Goal: Check status: Check status

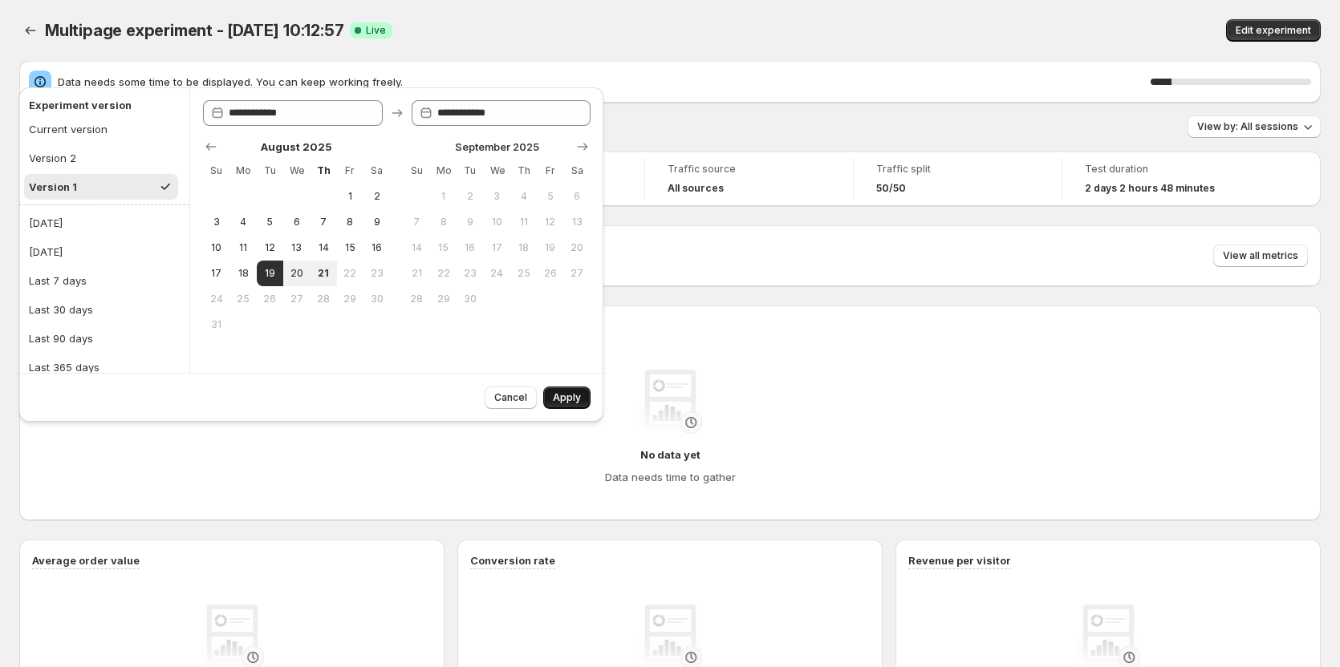
click at [569, 394] on span "Apply" at bounding box center [567, 397] width 28 height 13
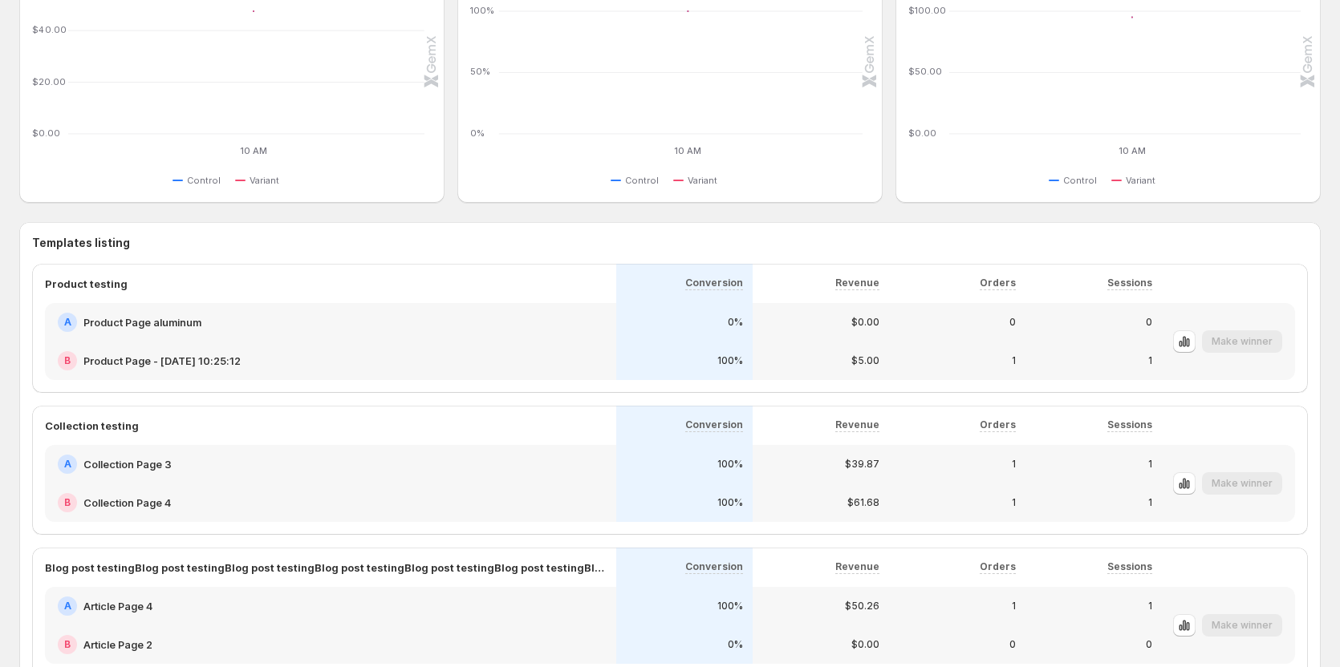
scroll to position [784, 0]
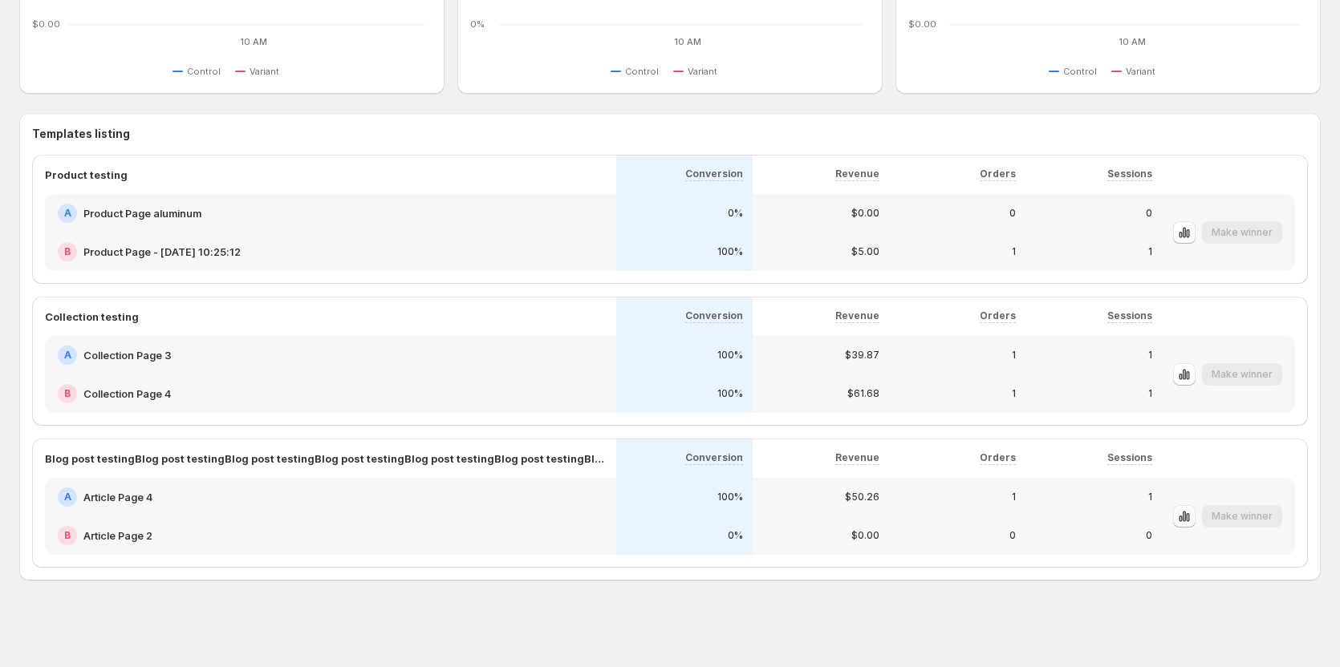
click at [1185, 515] on button "button" at bounding box center [1184, 516] width 22 height 22
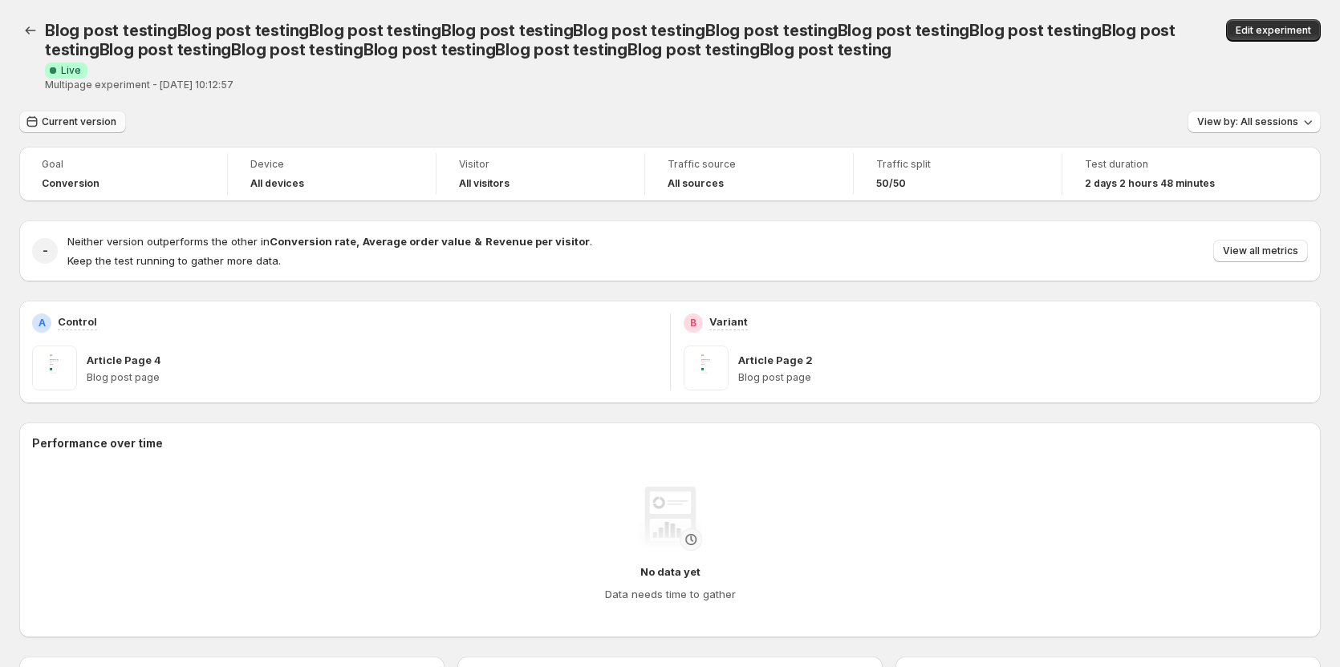
click at [75, 128] on span "Current version" at bounding box center [79, 122] width 75 height 13
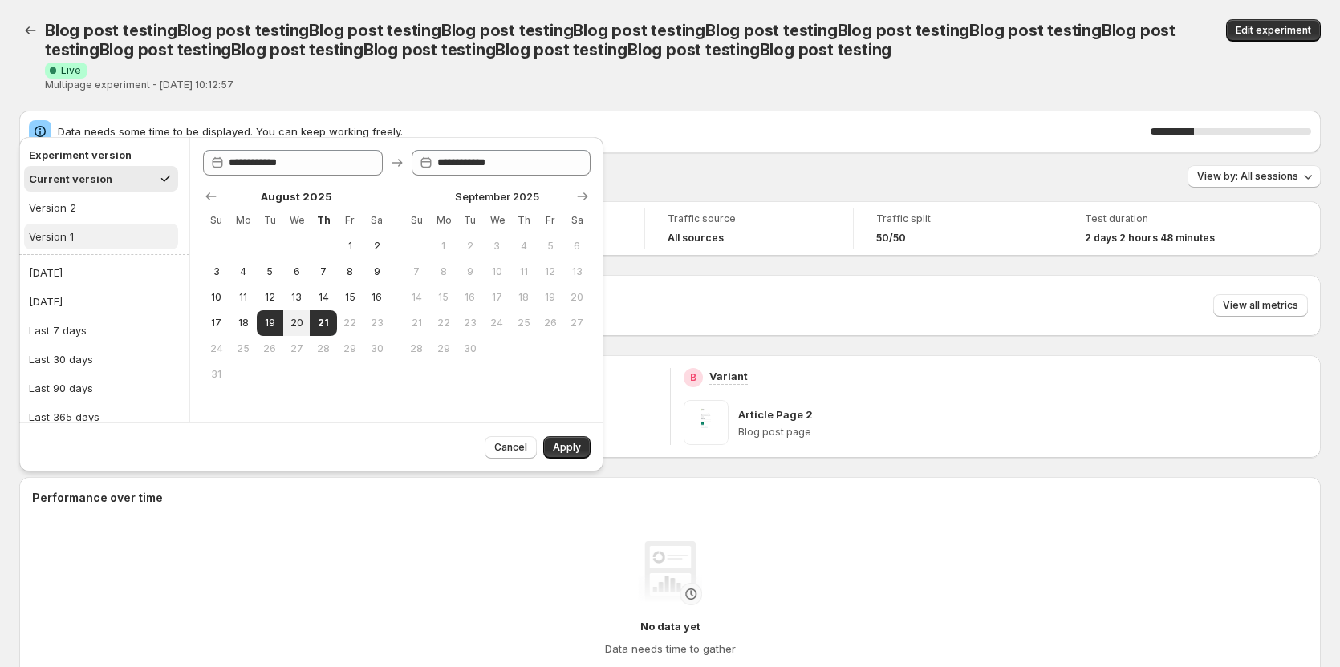
click at [65, 235] on div "Version 1" at bounding box center [51, 237] width 45 height 16
type input "**********"
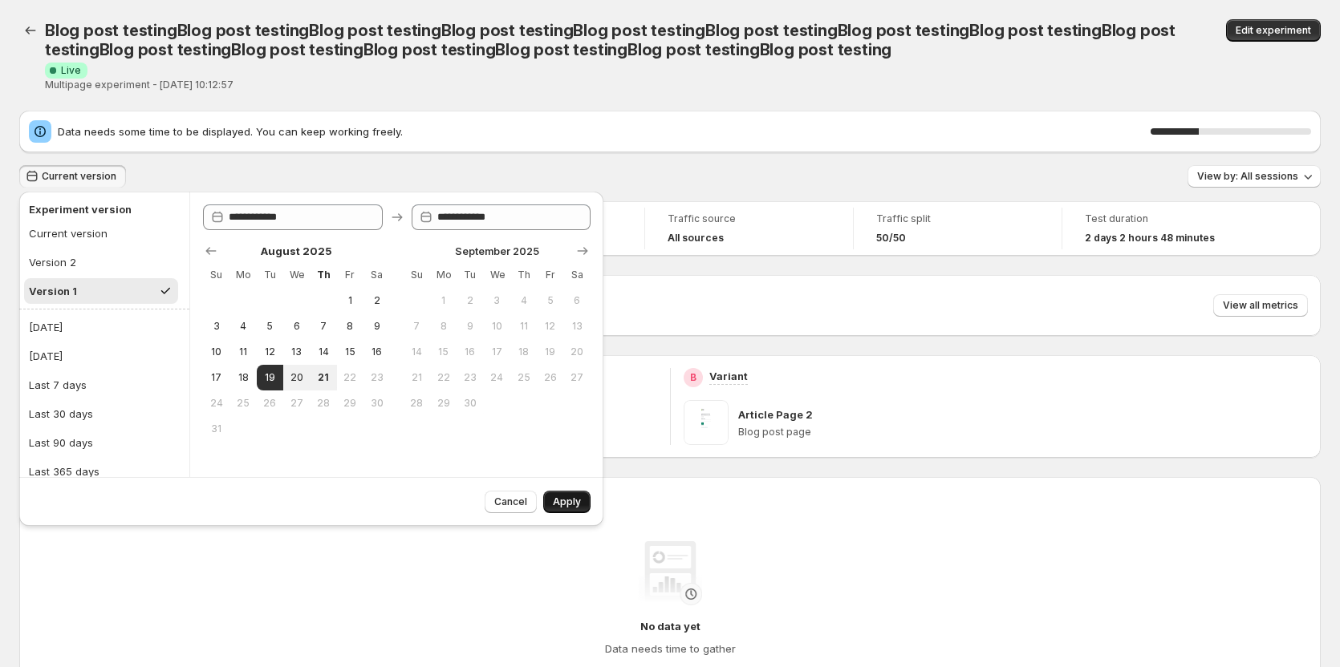
click at [563, 504] on span "Apply" at bounding box center [567, 502] width 28 height 13
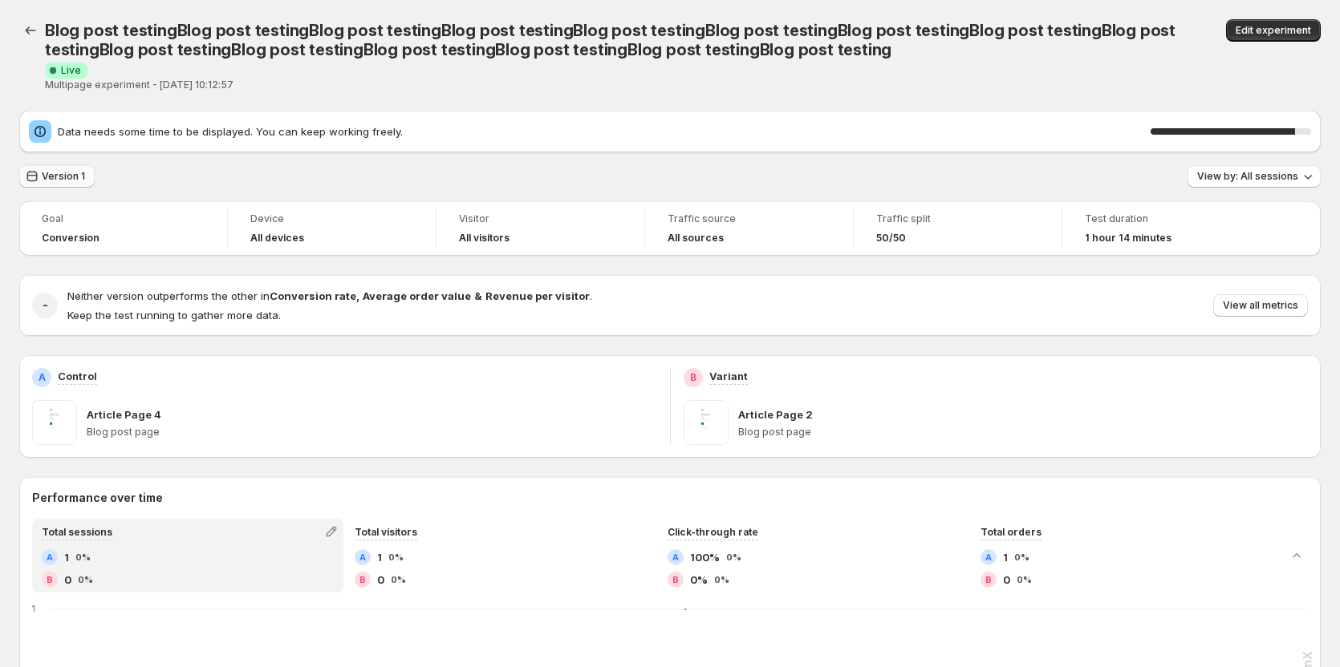
click at [73, 179] on span "Version 1" at bounding box center [63, 176] width 43 height 13
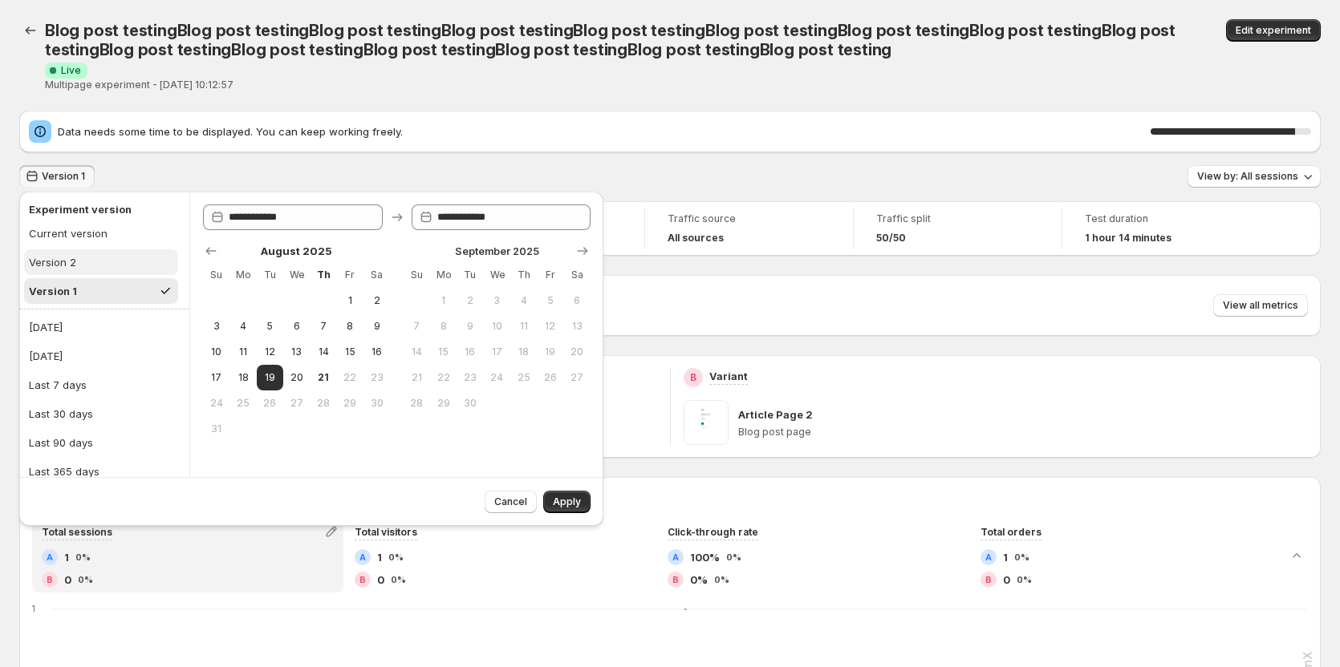
click at [84, 270] on button "Version 2" at bounding box center [101, 262] width 154 height 26
click at [60, 237] on div "Current version" at bounding box center [68, 233] width 79 height 16
click at [79, 257] on button "Version 2" at bounding box center [101, 262] width 154 height 26
type input "**********"
click at [73, 294] on div "Version 1" at bounding box center [51, 291] width 45 height 16
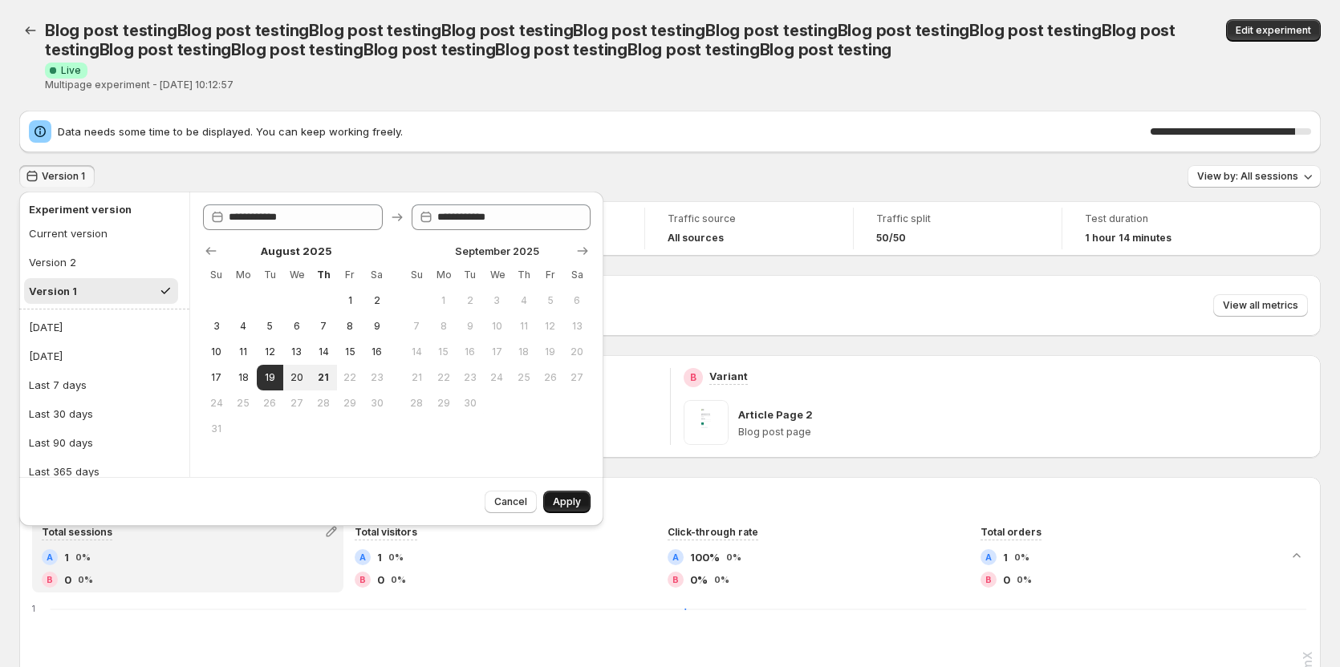
click at [575, 507] on span "Apply" at bounding box center [567, 502] width 28 height 13
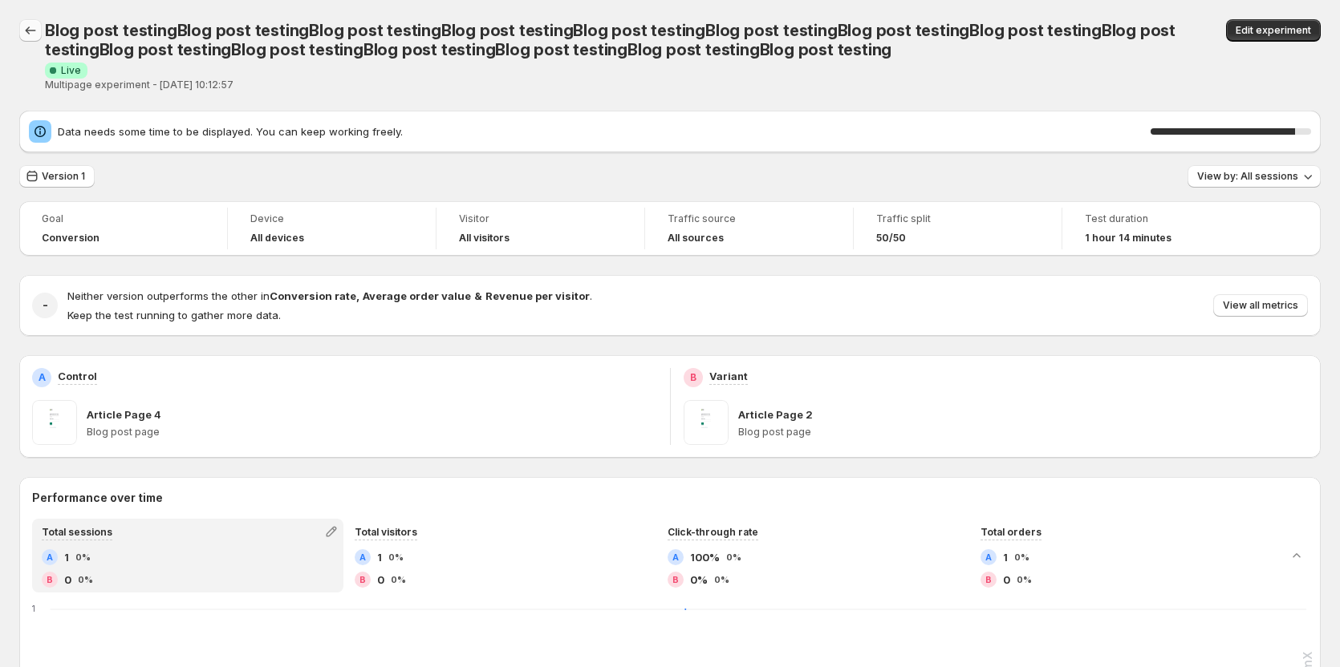
click at [34, 34] on icon "Back" at bounding box center [30, 30] width 16 height 16
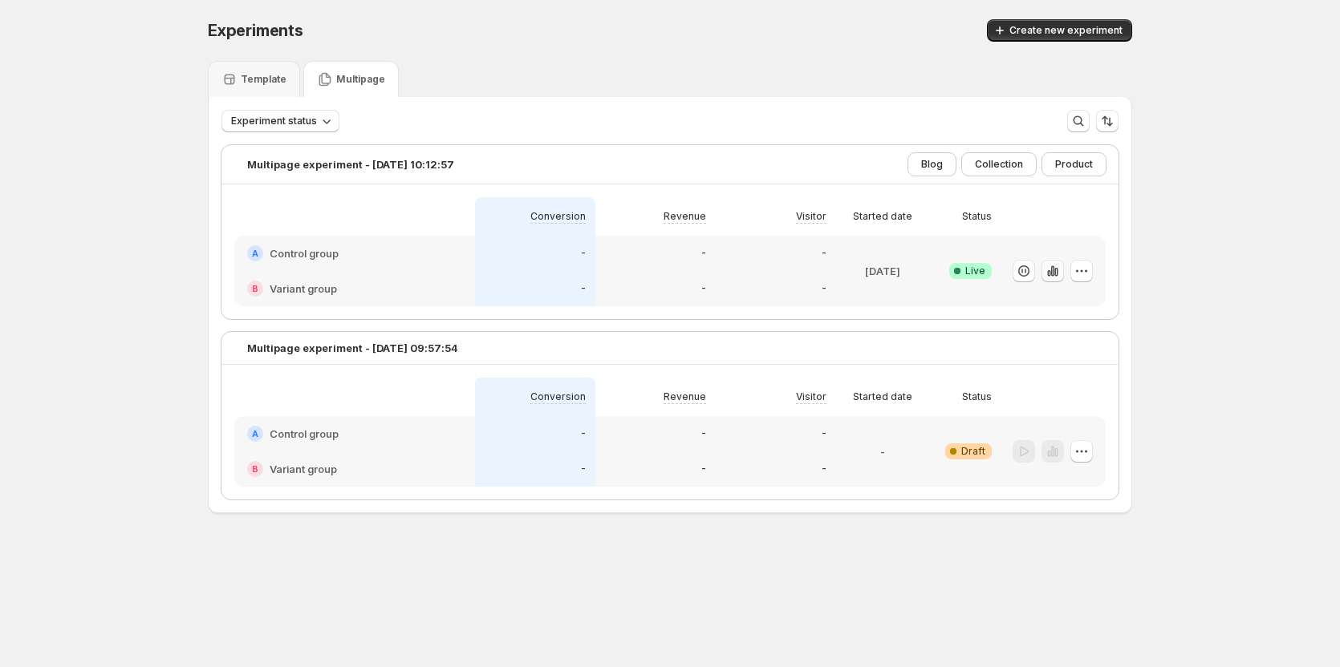
click at [1053, 270] on icon "button" at bounding box center [1052, 271] width 16 height 16
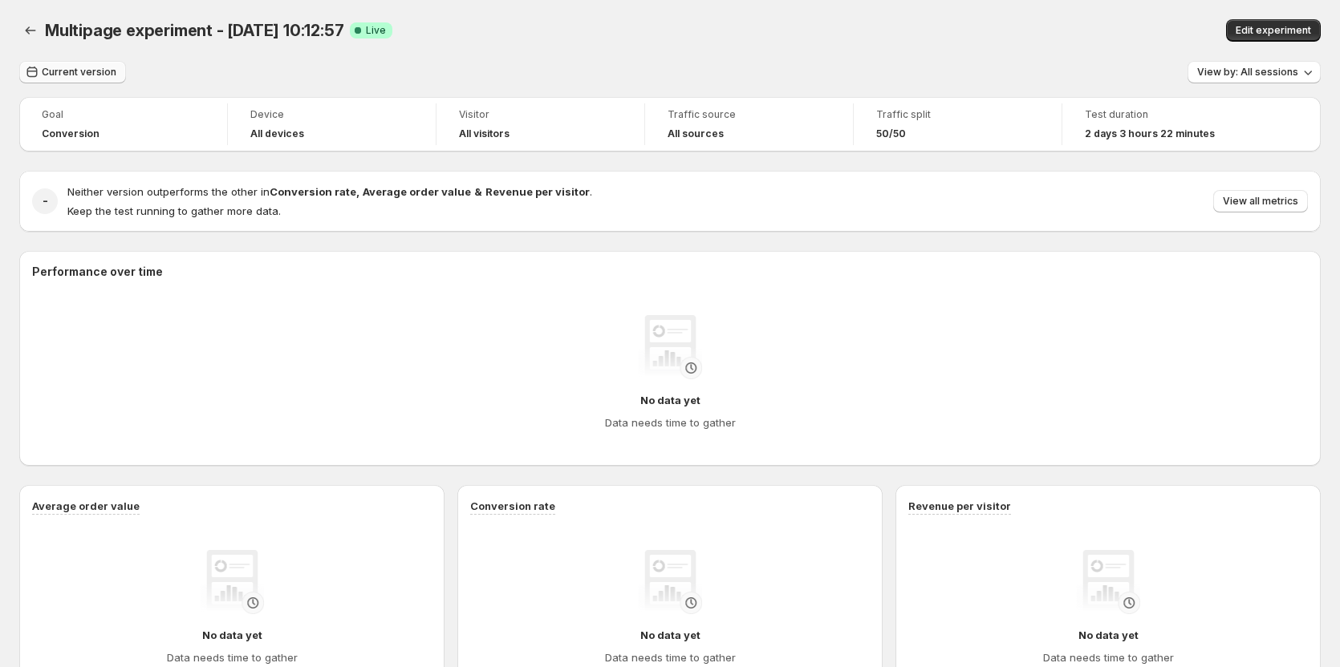
click at [87, 73] on span "Current version" at bounding box center [79, 72] width 75 height 13
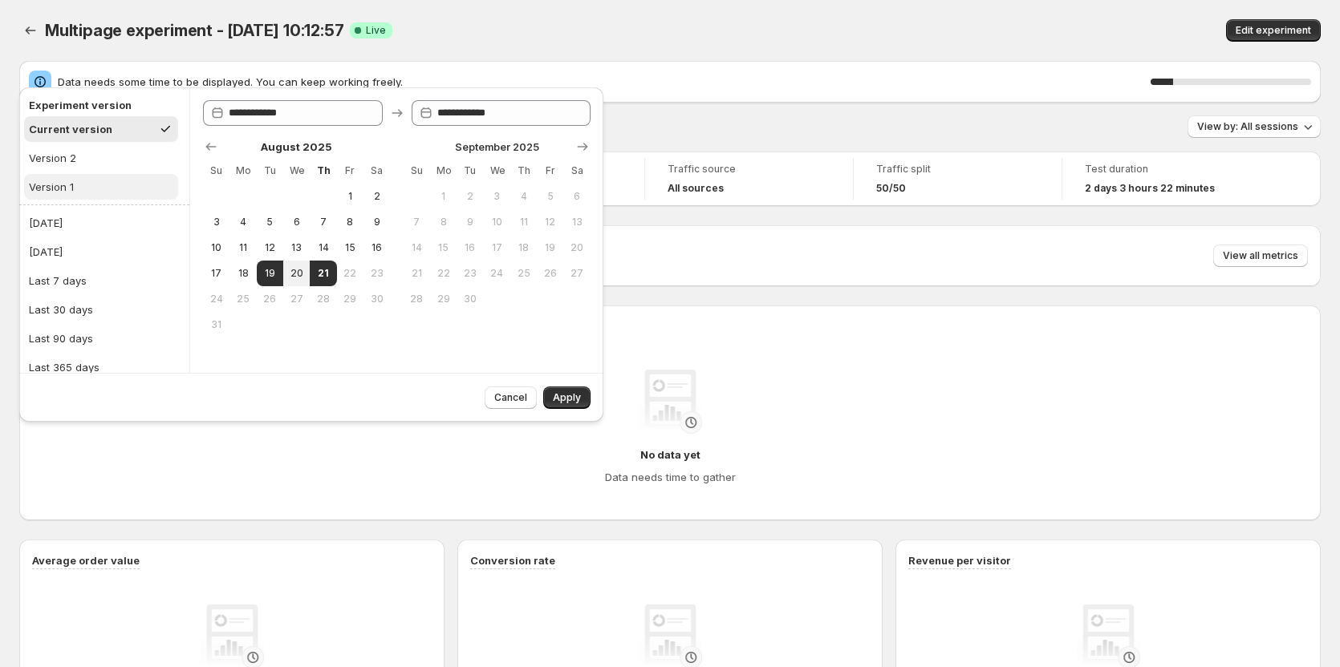
click at [94, 187] on button "Version 1" at bounding box center [101, 187] width 154 height 26
type input "**********"
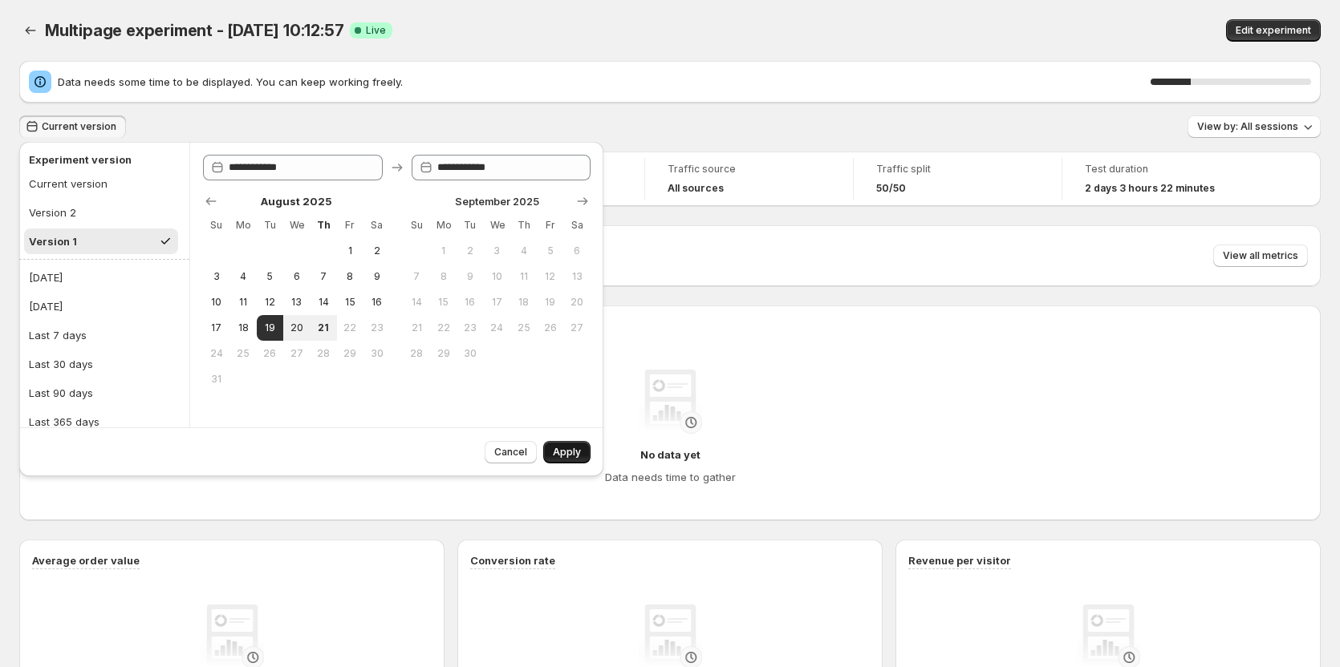
click at [583, 456] on button "Apply" at bounding box center [566, 452] width 47 height 22
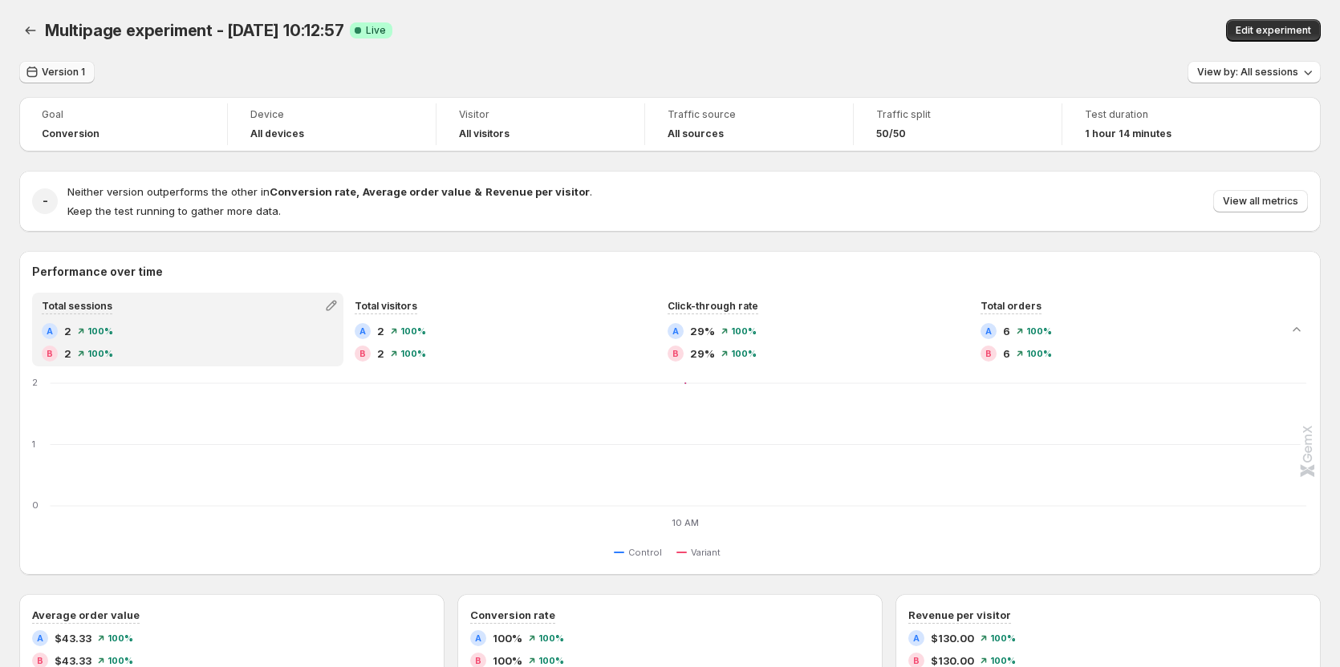
click at [63, 75] on span "Version 1" at bounding box center [63, 72] width 43 height 13
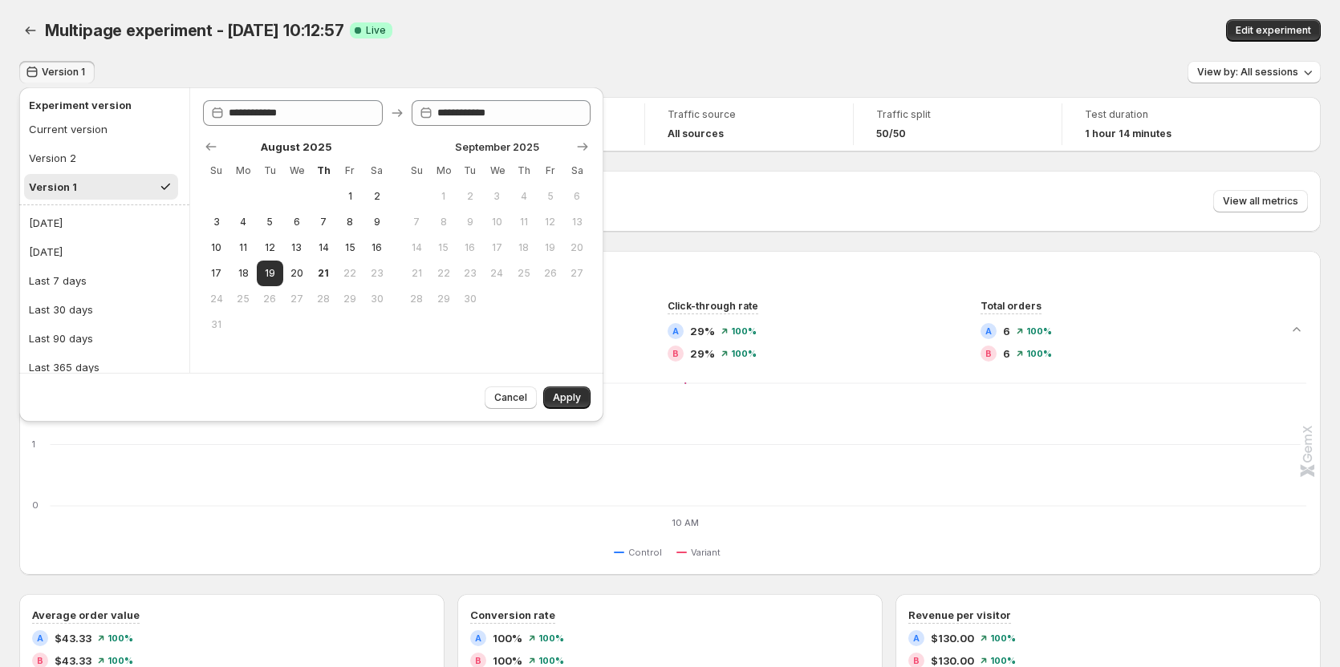
drag, startPoint x: 654, startPoint y: 43, endPoint x: 659, endPoint y: 28, distance: 16.0
click at [654, 43] on div "Multipage experiment - Aug 19, 10:12:57. This page is ready Multipage experimen…" at bounding box center [669, 30] width 1301 height 61
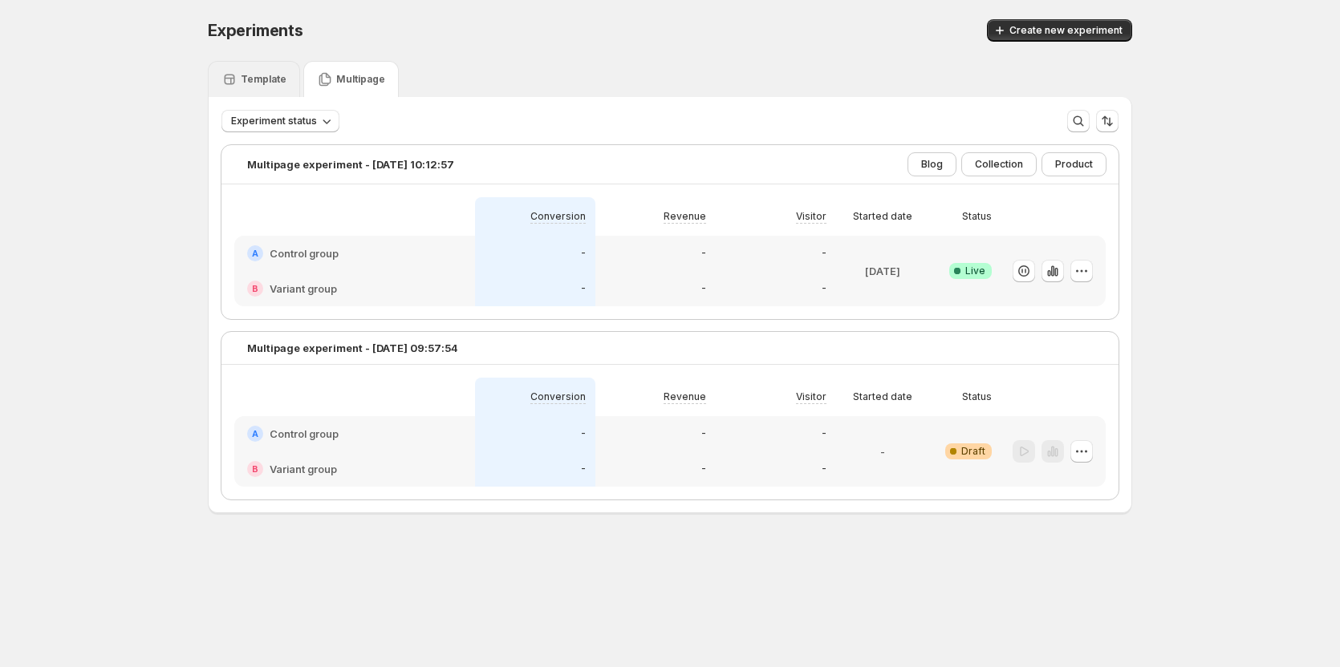
click at [270, 71] on div "Template" at bounding box center [254, 79] width 92 height 36
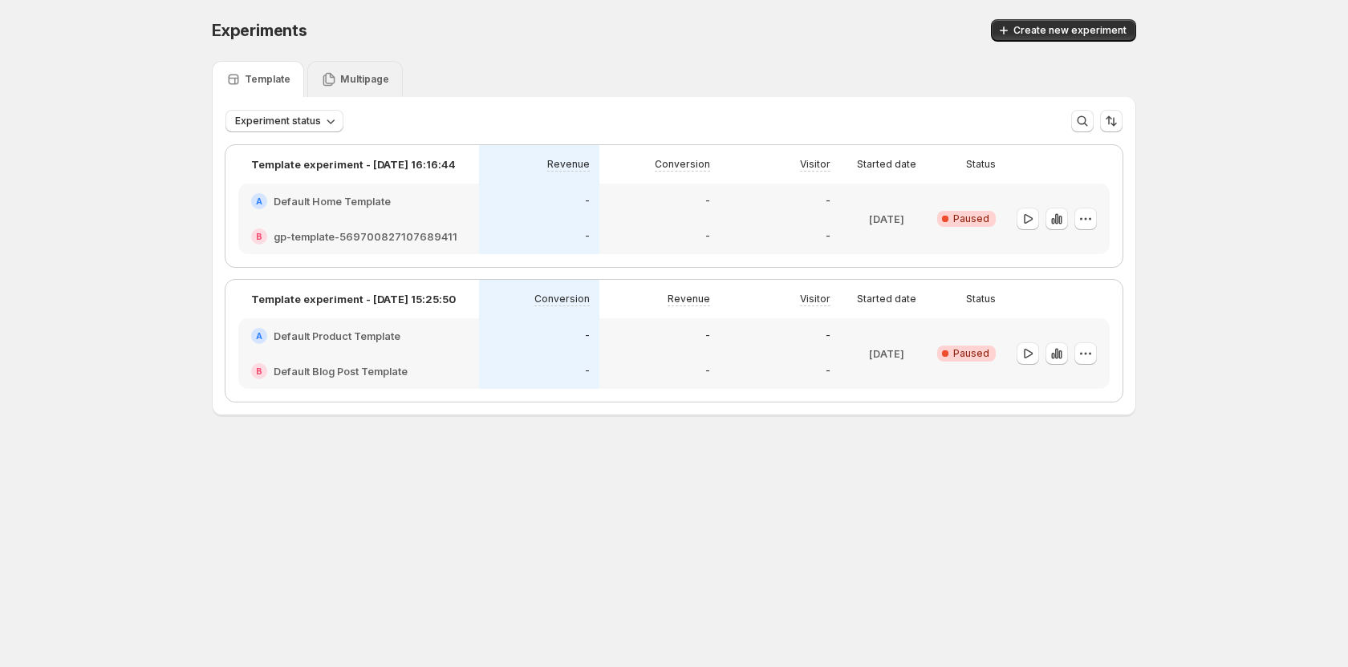
click at [321, 76] on icon at bounding box center [329, 79] width 16 height 16
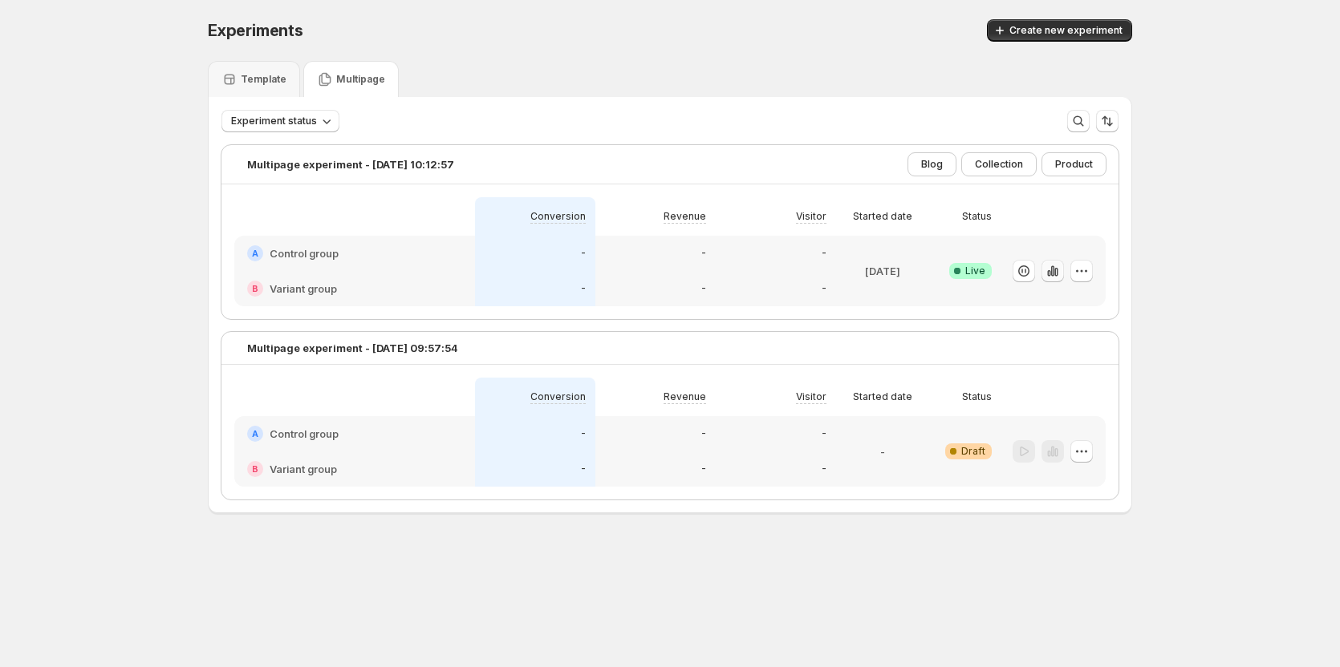
click at [1056, 273] on icon "button" at bounding box center [1052, 271] width 16 height 16
click at [1089, 274] on icon "button" at bounding box center [1081, 270] width 16 height 16
click at [1066, 300] on span "Edit" at bounding box center [1100, 303] width 168 height 16
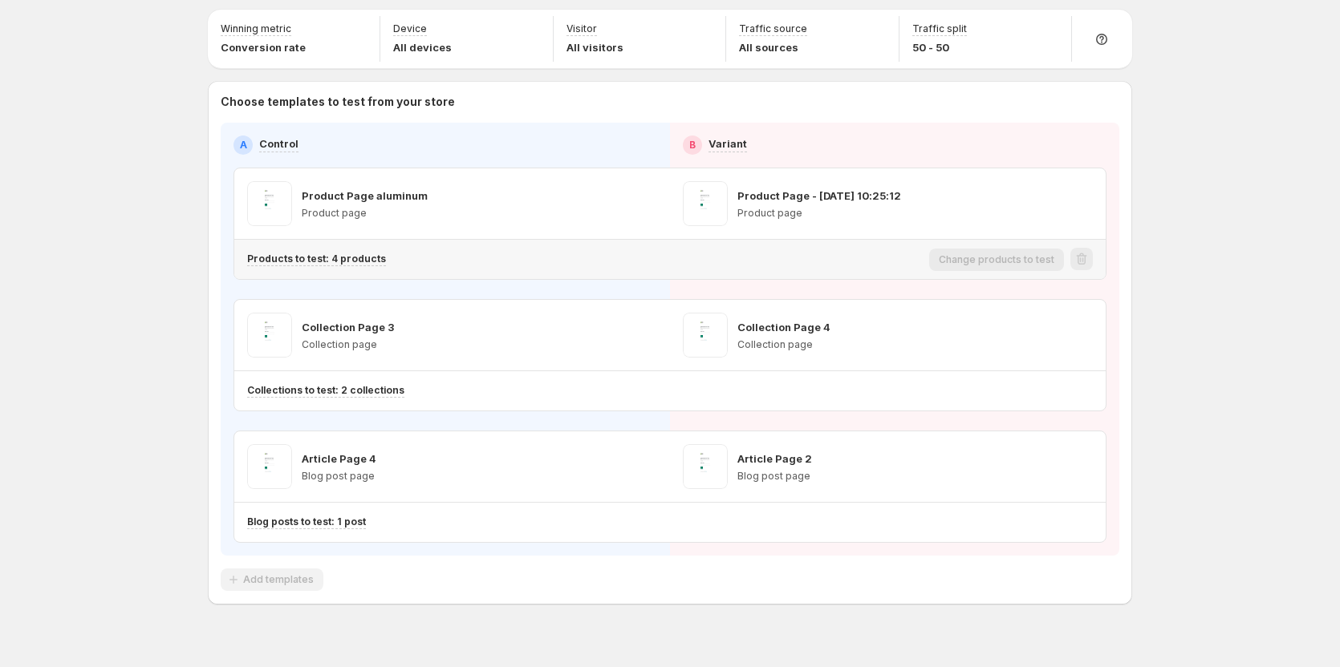
scroll to position [75, 0]
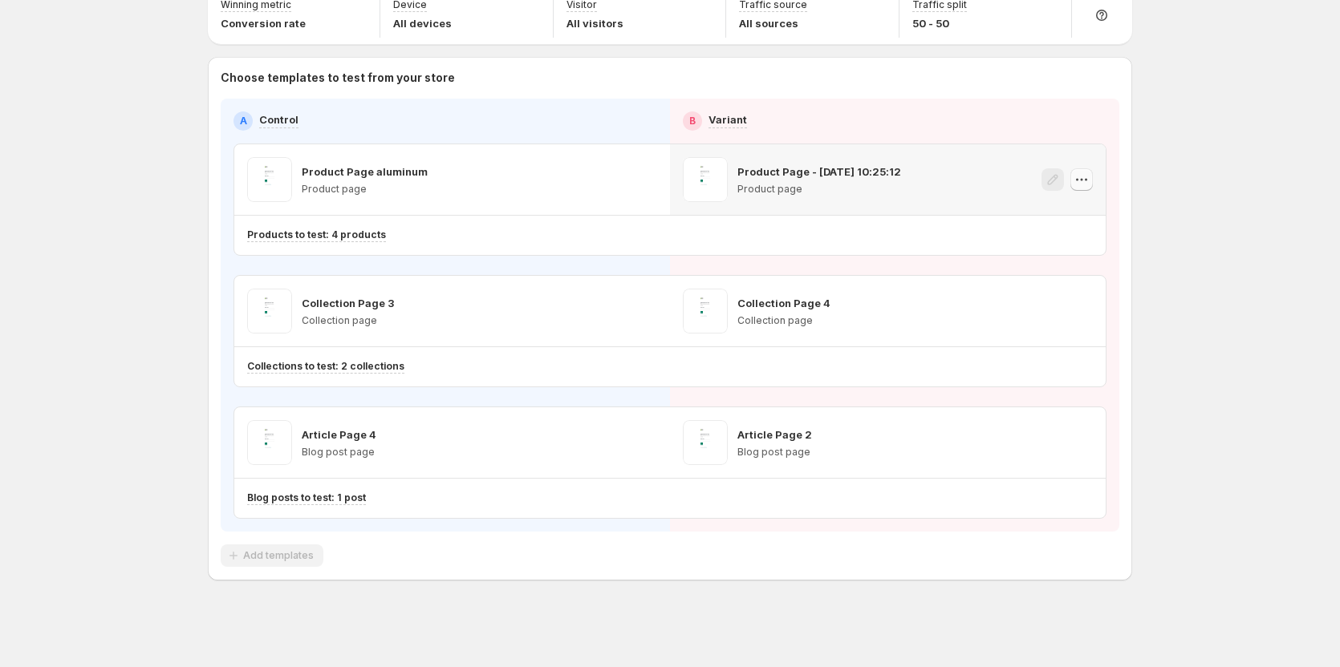
click at [1088, 176] on icon "button" at bounding box center [1081, 180] width 16 height 16
click at [1200, 167] on div "Multipage experiment - [DATE] 10:12:57. This page is ready Multipage experiment…" at bounding box center [670, 296] width 1340 height 743
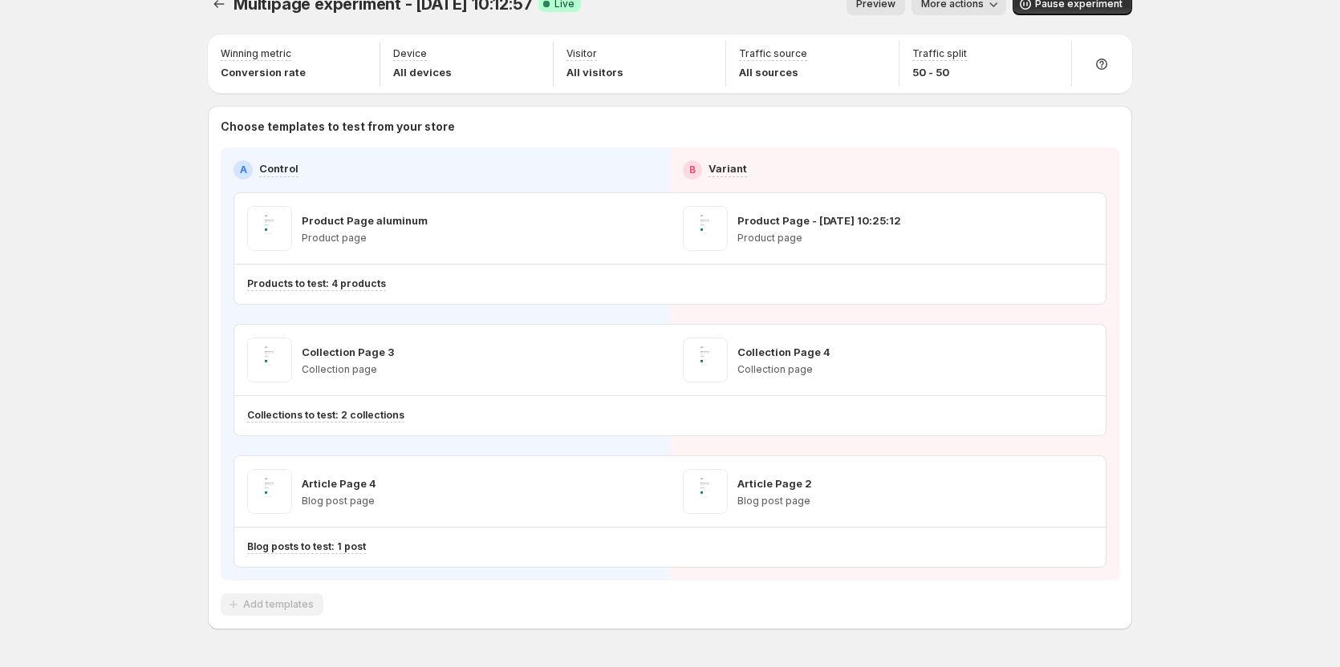
scroll to position [0, 0]
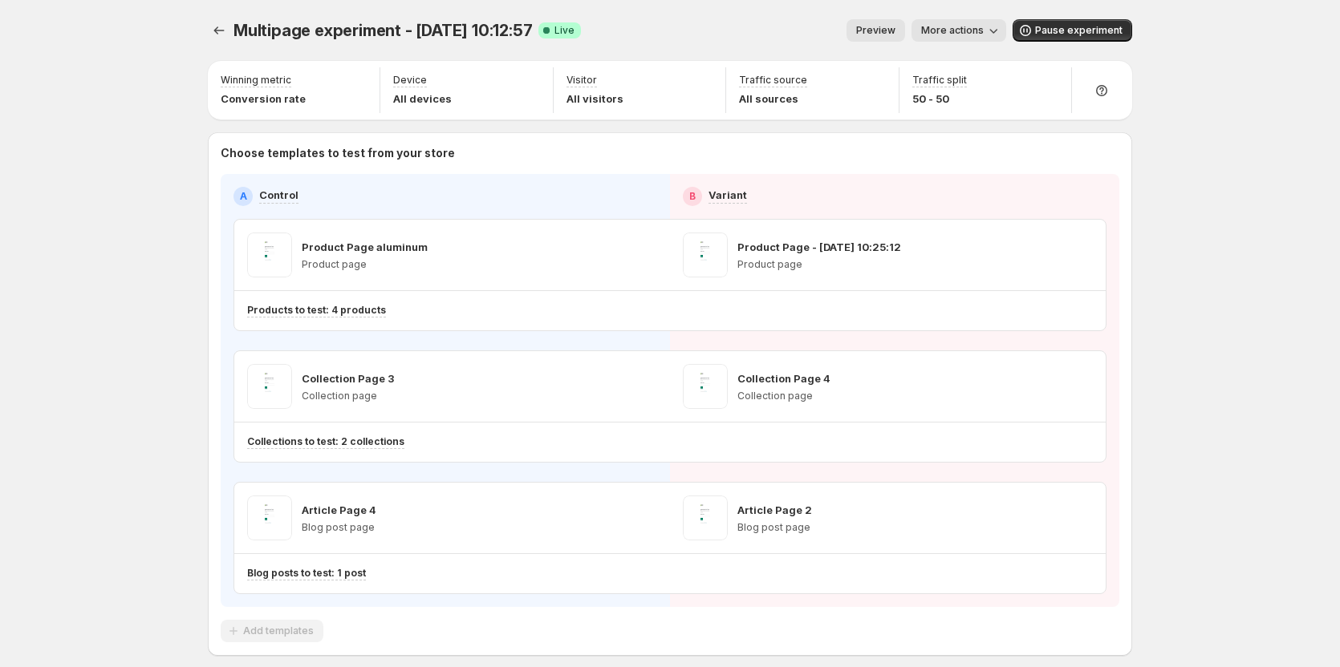
click at [962, 34] on span "More actions" at bounding box center [952, 30] width 63 height 13
click at [968, 115] on span "Copy live page link" at bounding box center [999, 118] width 95 height 13
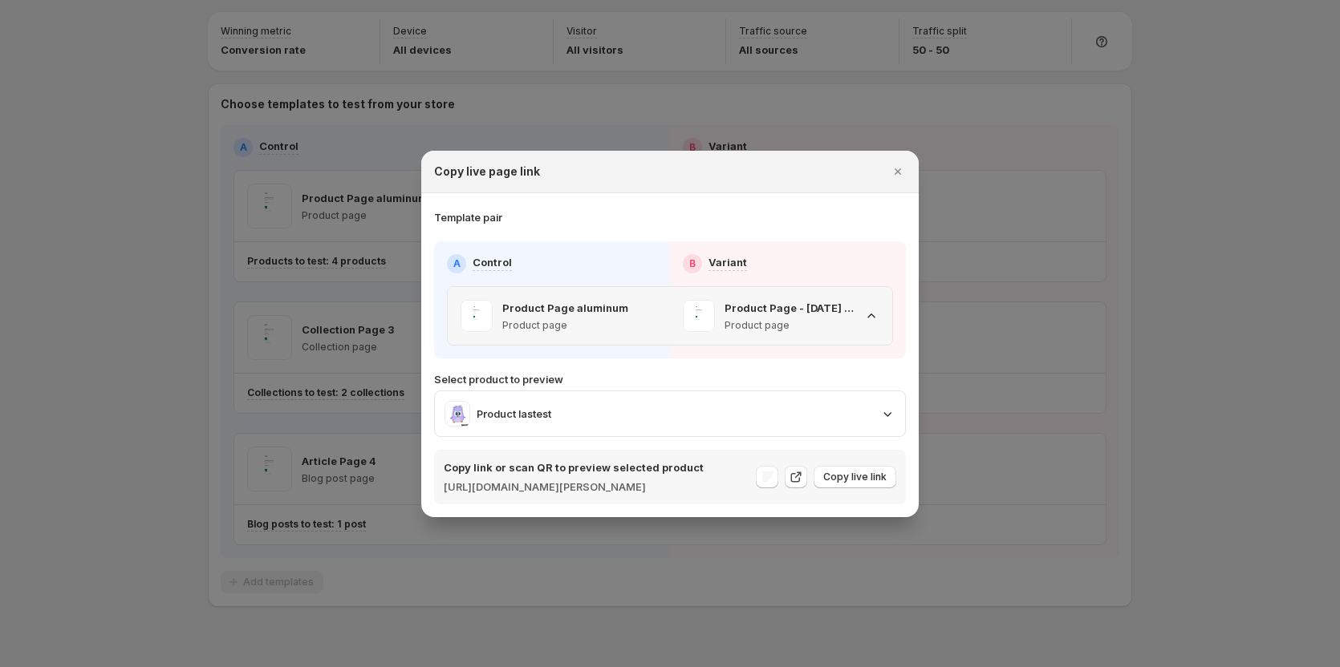
scroll to position [75, 0]
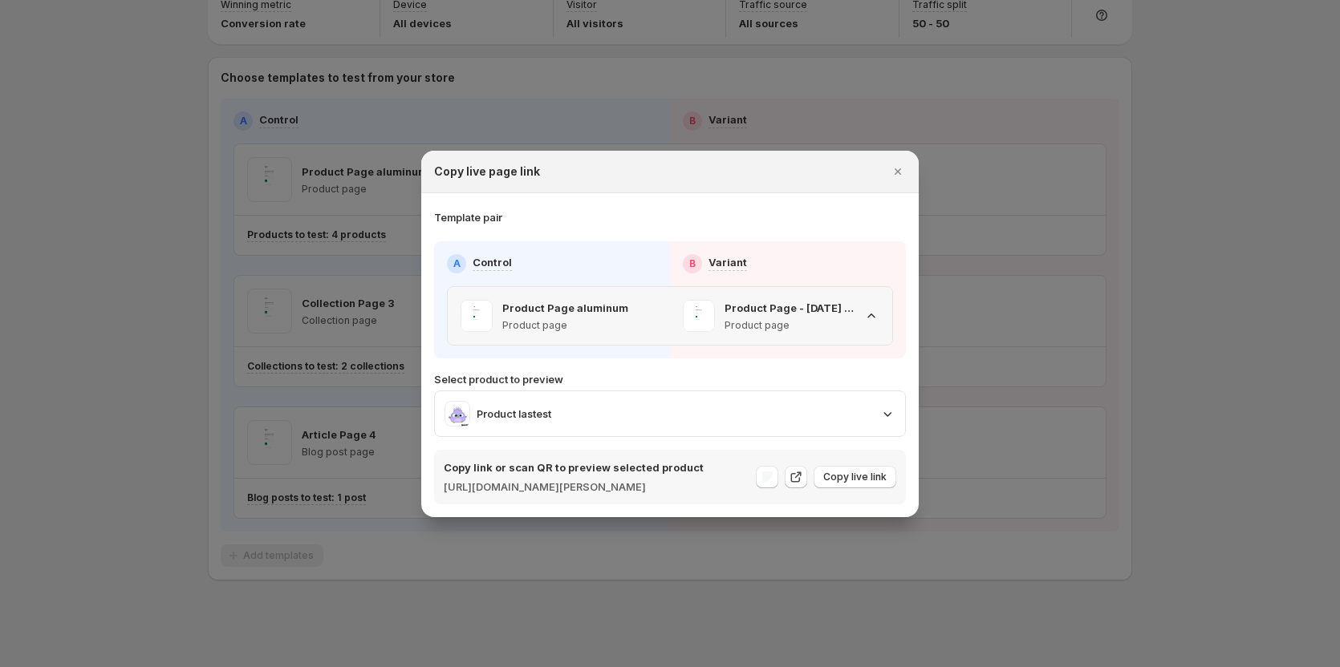
click at [876, 310] on icon ":r13p:" at bounding box center [871, 316] width 16 height 16
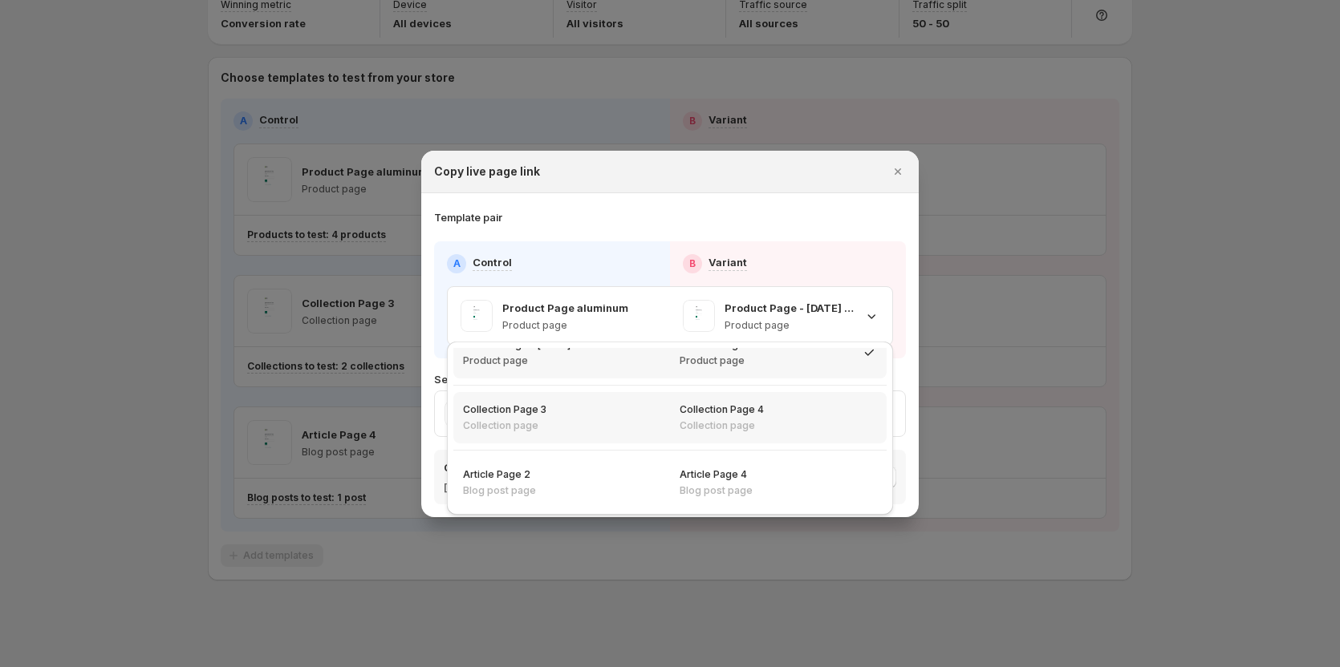
scroll to position [0, 0]
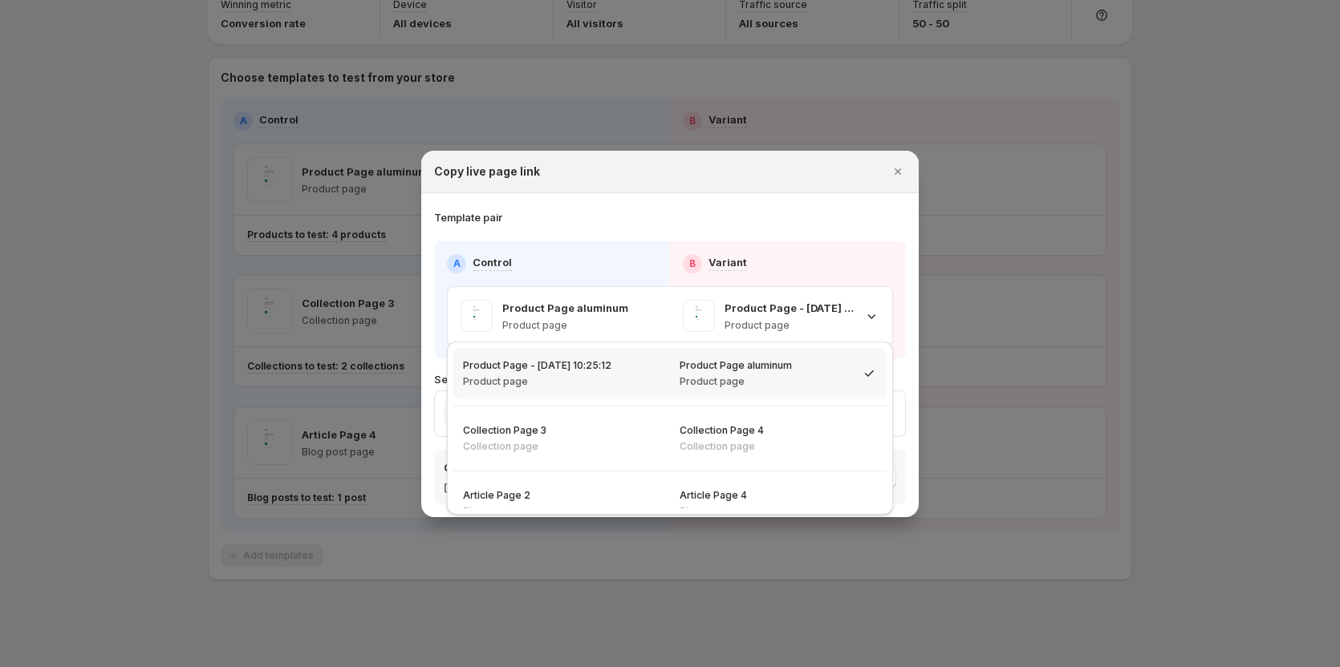
click at [886, 213] on div "Template pair" at bounding box center [670, 217] width 472 height 16
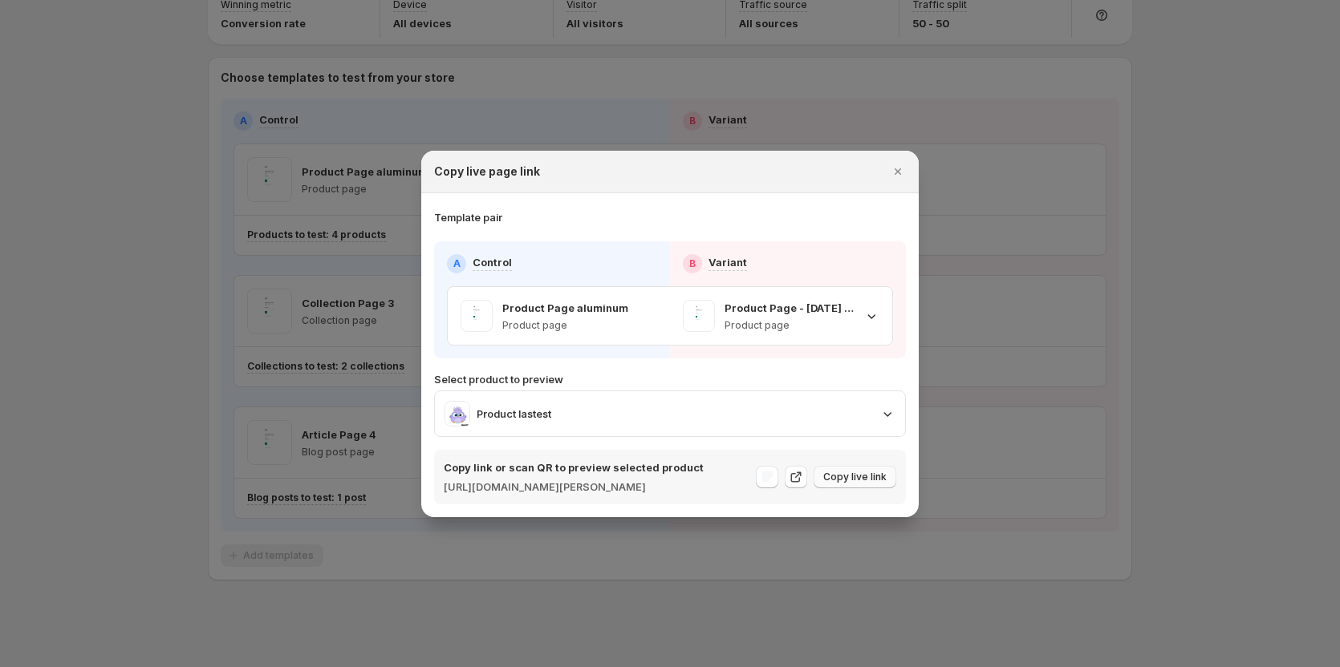
click at [859, 474] on span "Copy live link" at bounding box center [854, 477] width 63 height 13
click at [895, 168] on icon "Close" at bounding box center [897, 171] width 6 height 6
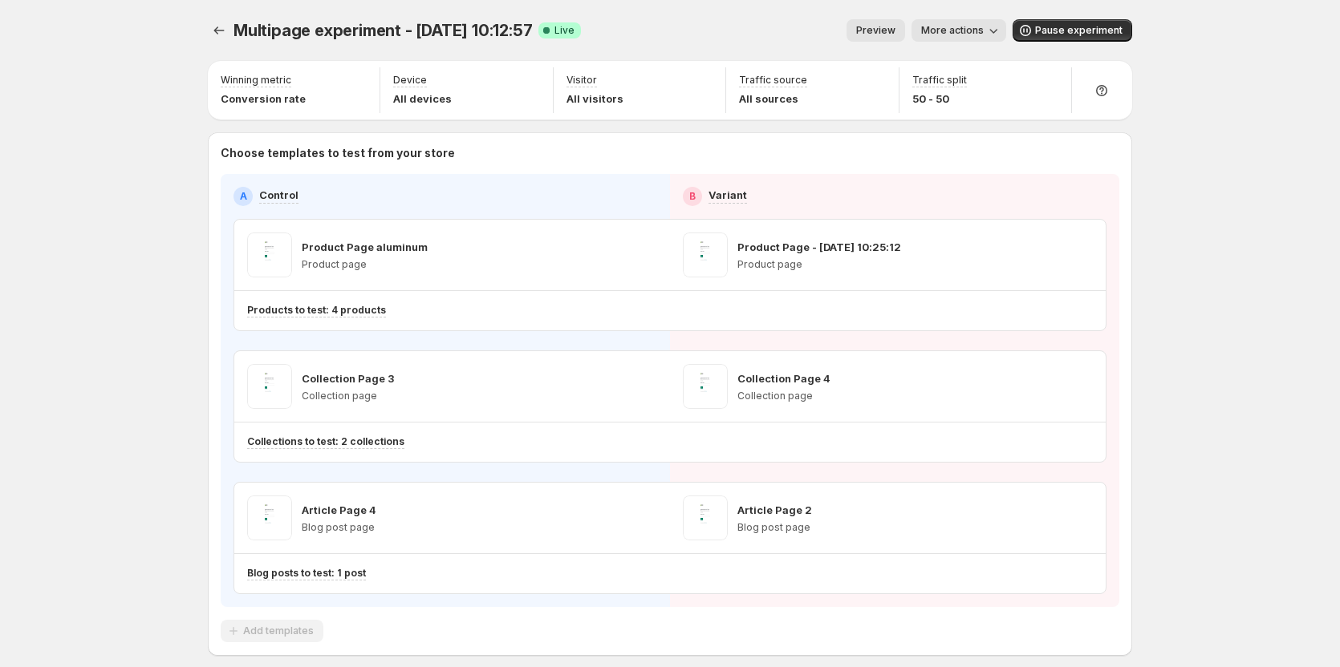
click at [983, 22] on button "More actions" at bounding box center [958, 30] width 95 height 22
click at [971, 111] on span "Copy live page link" at bounding box center [1036, 119] width 168 height 16
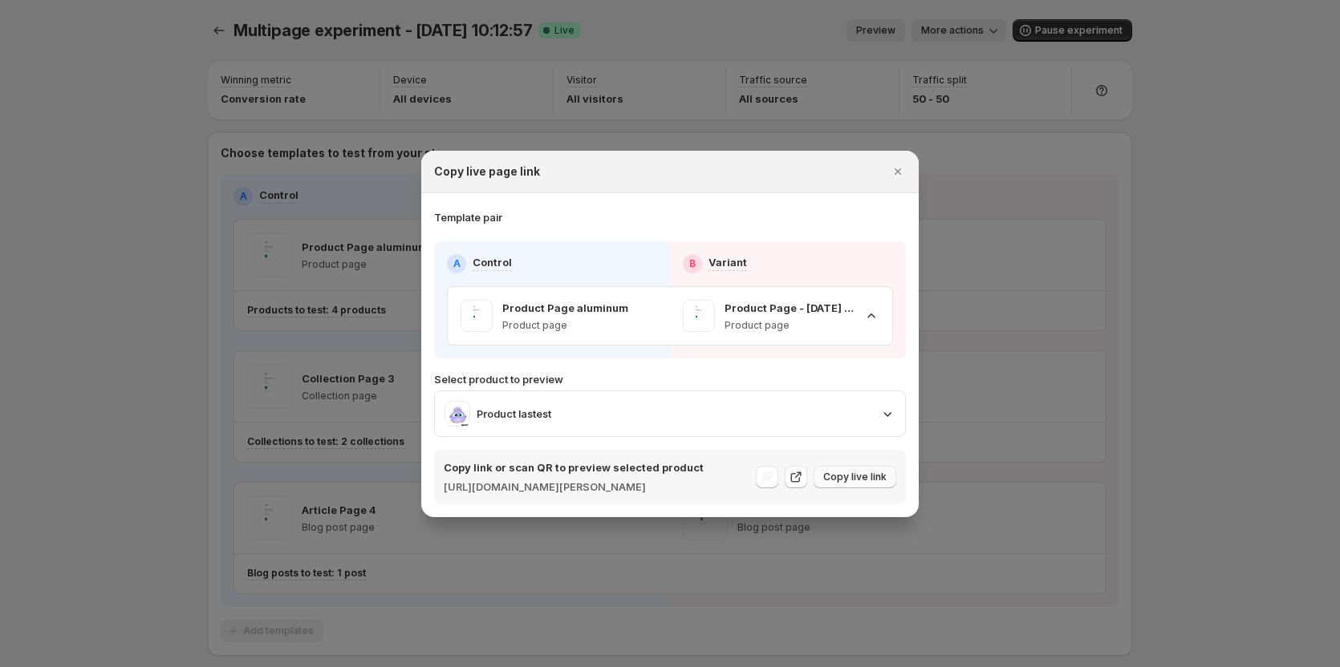
click at [858, 481] on span "Copy live link" at bounding box center [854, 477] width 63 height 13
click at [869, 477] on span "Copy live link" at bounding box center [854, 477] width 63 height 13
click at [892, 164] on icon "Close" at bounding box center [898, 172] width 16 height 16
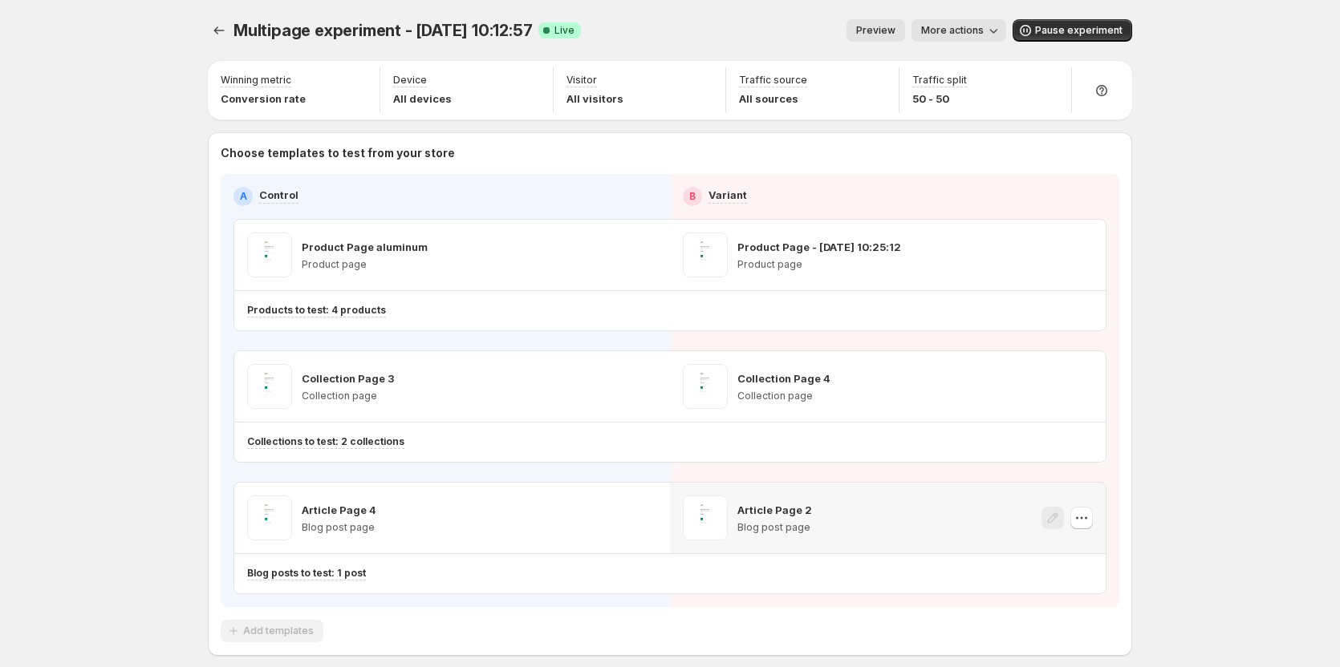
scroll to position [75, 0]
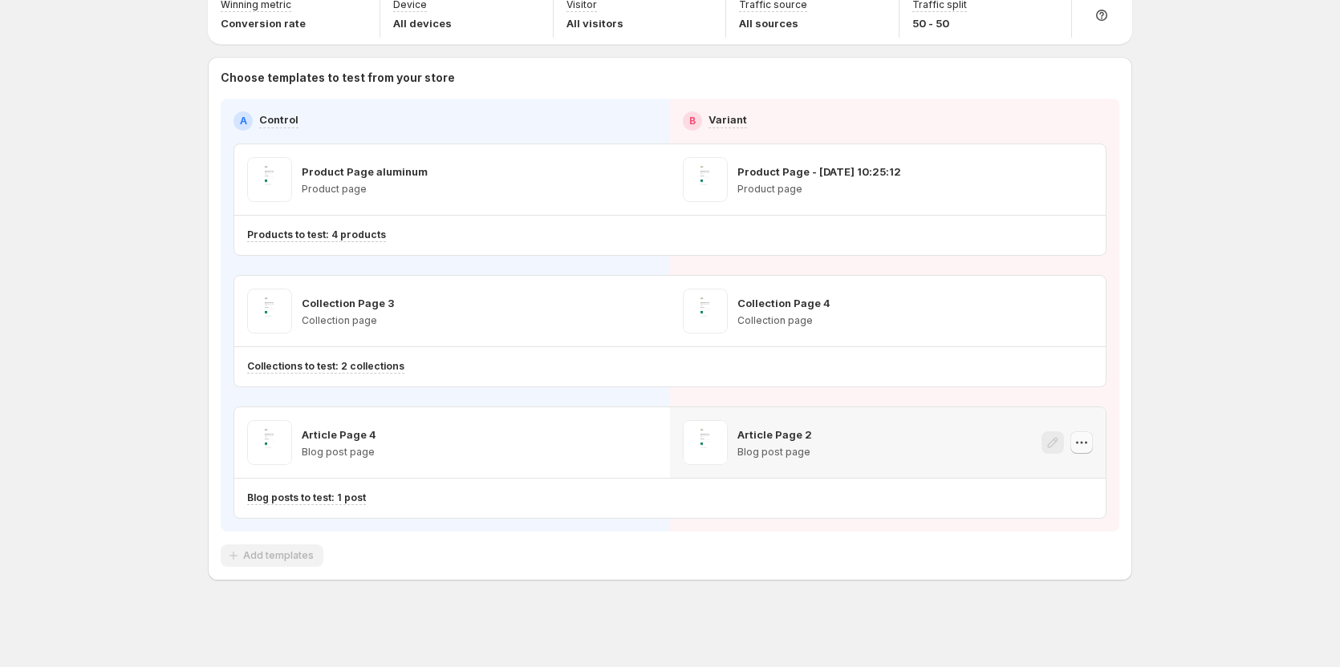
click at [1084, 445] on icon "button" at bounding box center [1081, 443] width 16 height 16
click at [1160, 413] on div "Multipage experiment - [DATE] 10:12:57. This page is ready Multipage experiment…" at bounding box center [670, 296] width 1340 height 743
click at [1081, 308] on icon "button" at bounding box center [1081, 311] width 16 height 16
click at [1203, 275] on div "Multipage experiment - [DATE] 10:12:57. This page is ready Multipage experiment…" at bounding box center [670, 296] width 1340 height 743
click at [1084, 178] on icon "button" at bounding box center [1081, 180] width 16 height 16
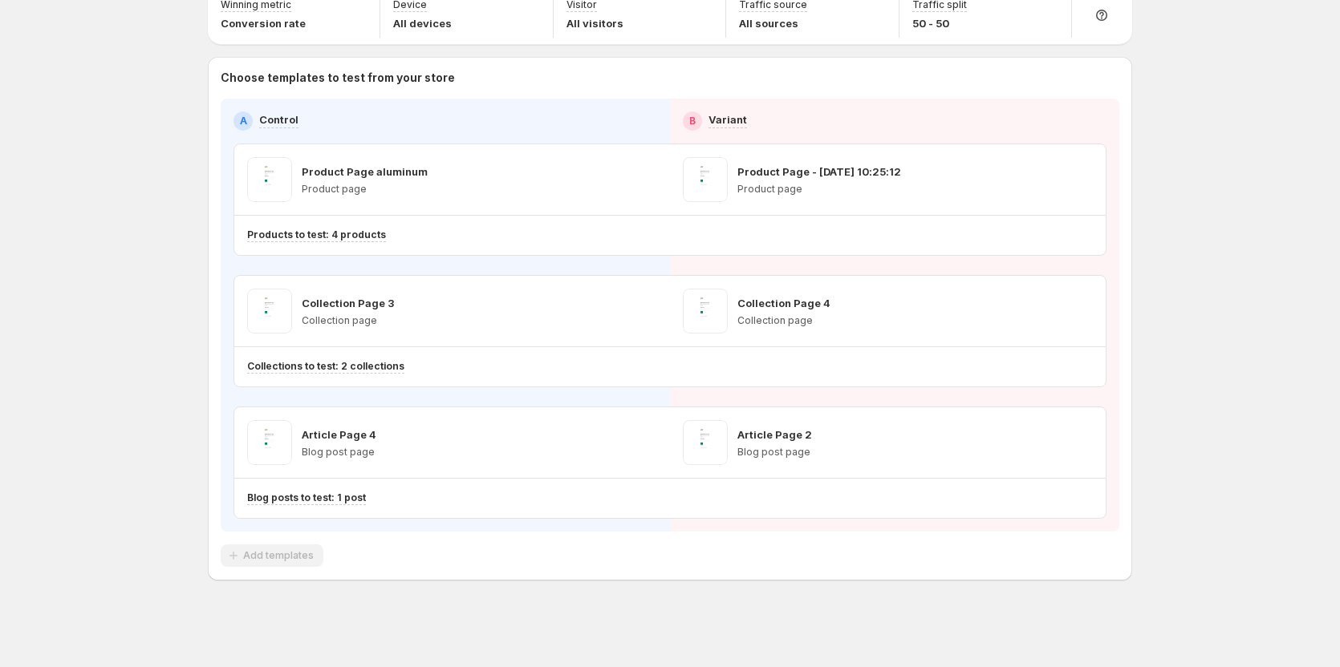
click at [1168, 164] on div "Multipage experiment - [DATE] 10:12:57. This page is ready Multipage experiment…" at bounding box center [670, 296] width 1340 height 743
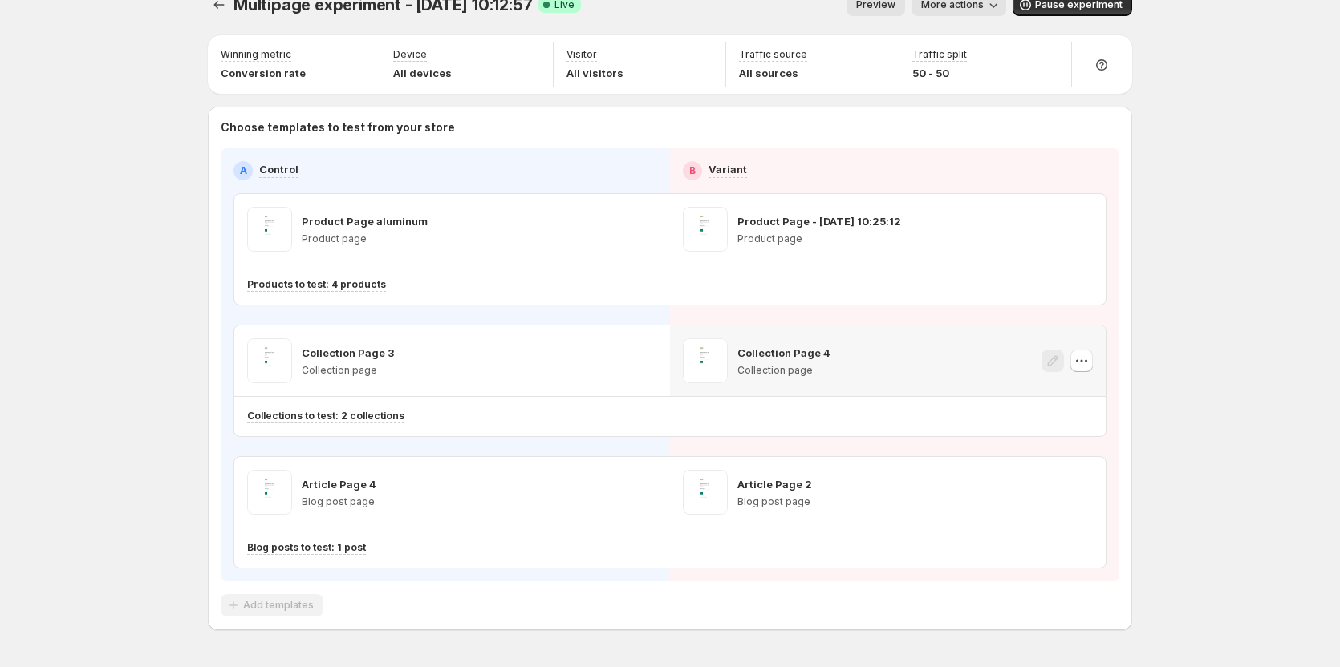
scroll to position [0, 0]
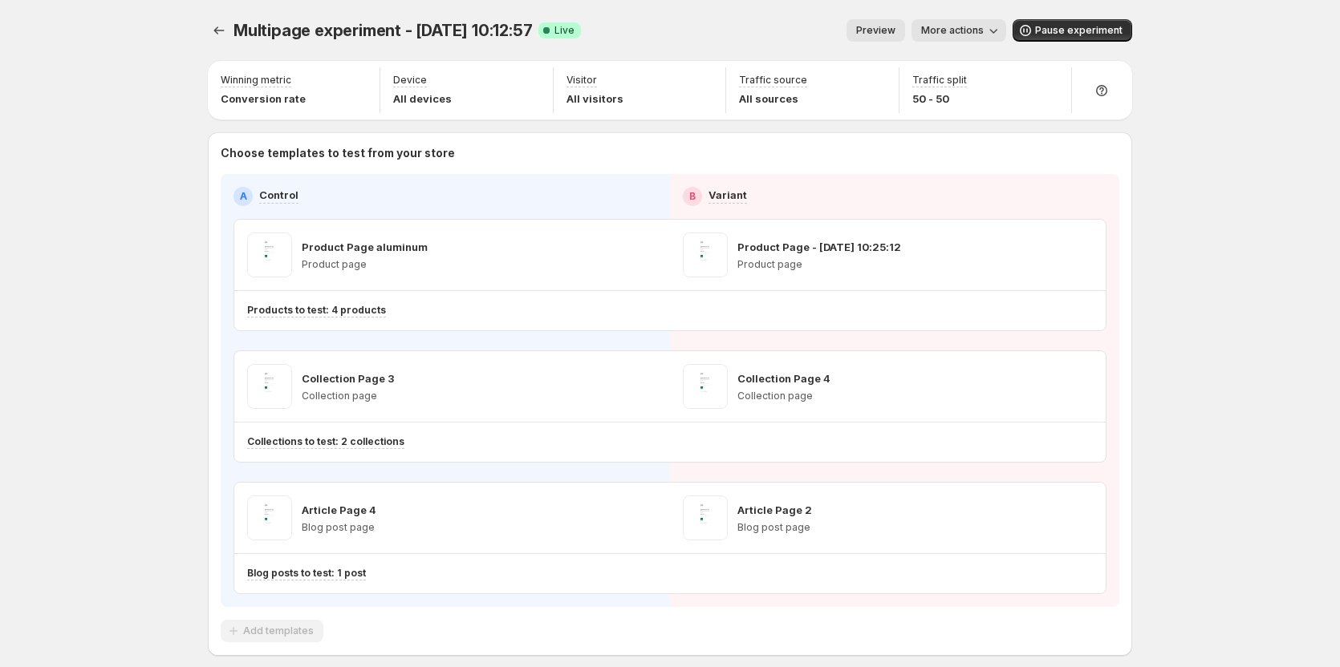
click at [962, 34] on span "More actions" at bounding box center [952, 30] width 63 height 13
click at [1002, 127] on button "Copy live page link" at bounding box center [1026, 118] width 198 height 26
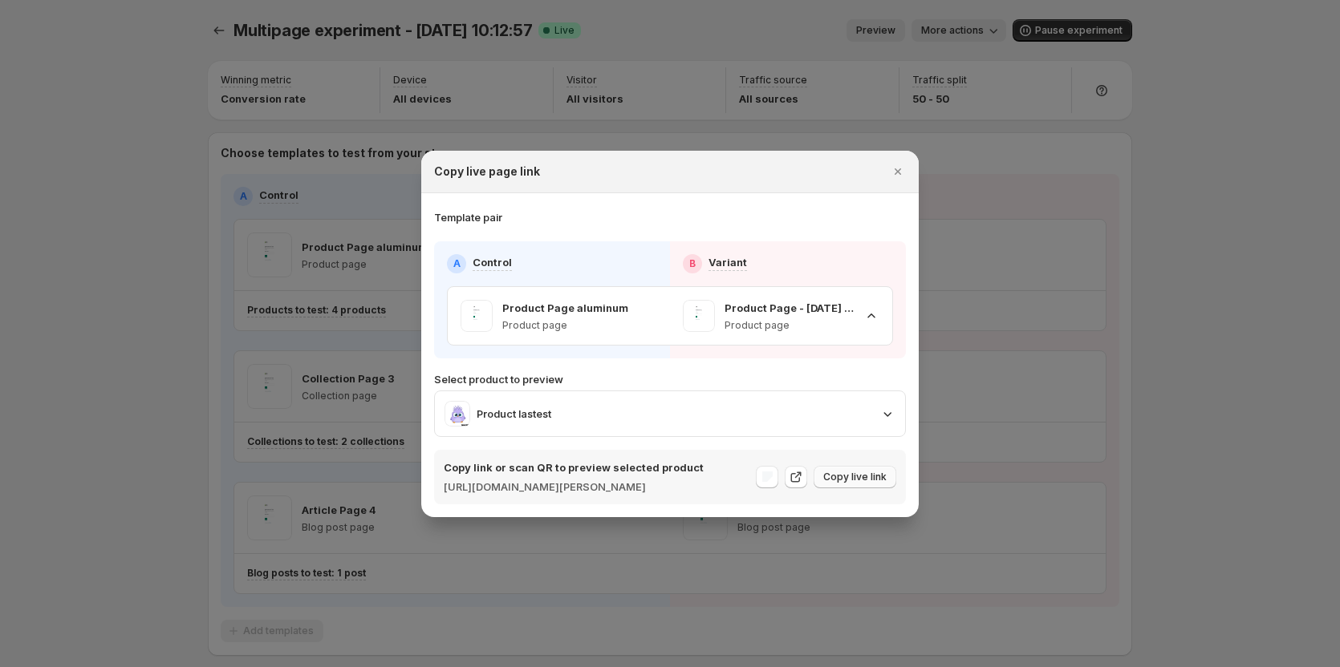
click at [854, 475] on span "Copy live link" at bounding box center [854, 477] width 63 height 13
click at [855, 480] on span "Copy live link" at bounding box center [854, 477] width 63 height 13
click at [869, 482] on span "Copy live link" at bounding box center [854, 477] width 63 height 13
click at [162, 356] on div at bounding box center [670, 333] width 1340 height 667
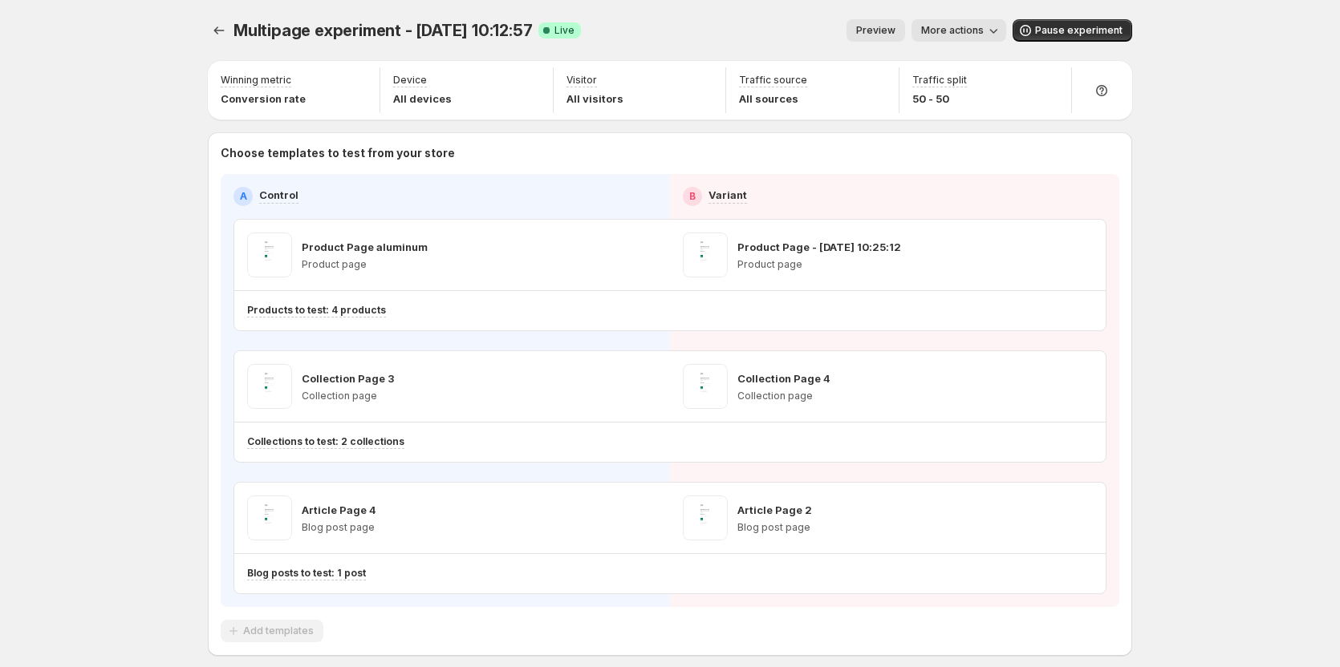
click at [979, 28] on span "More actions" at bounding box center [952, 30] width 63 height 13
click at [975, 123] on span "Copy live page link" at bounding box center [999, 118] width 95 height 13
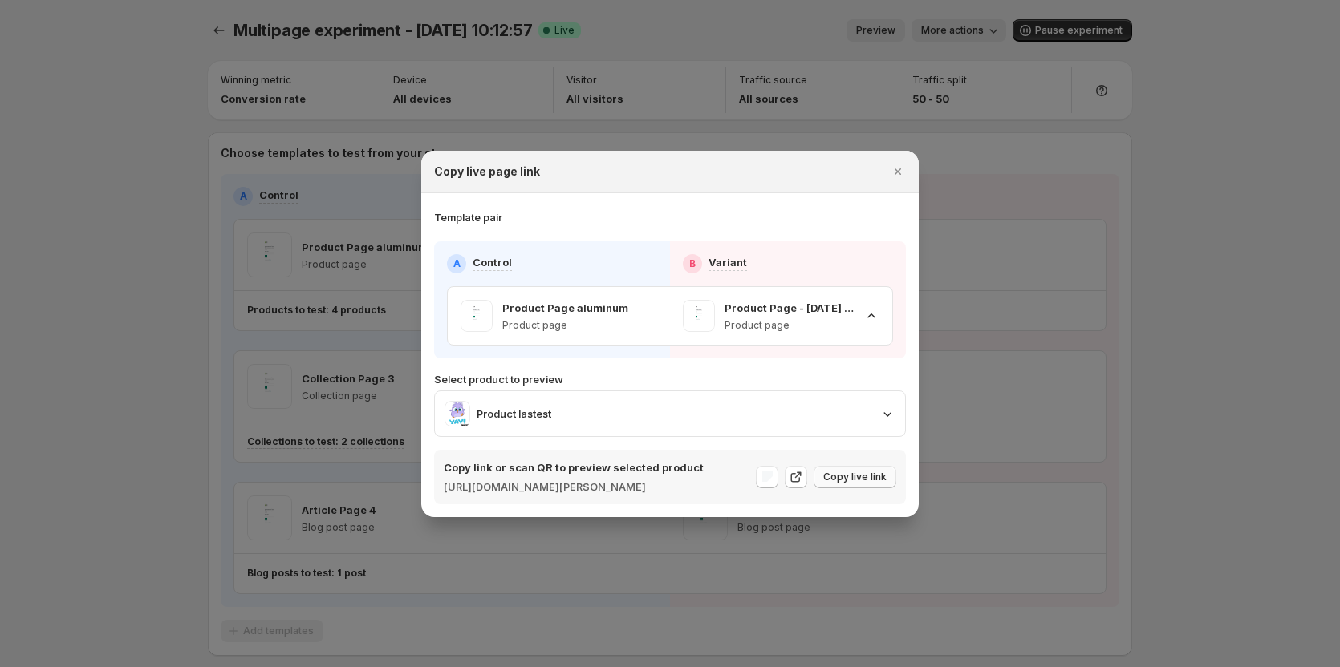
click at [852, 476] on span "Copy live link" at bounding box center [854, 477] width 63 height 13
click at [874, 401] on div "Product lastest" at bounding box center [669, 414] width 451 height 26
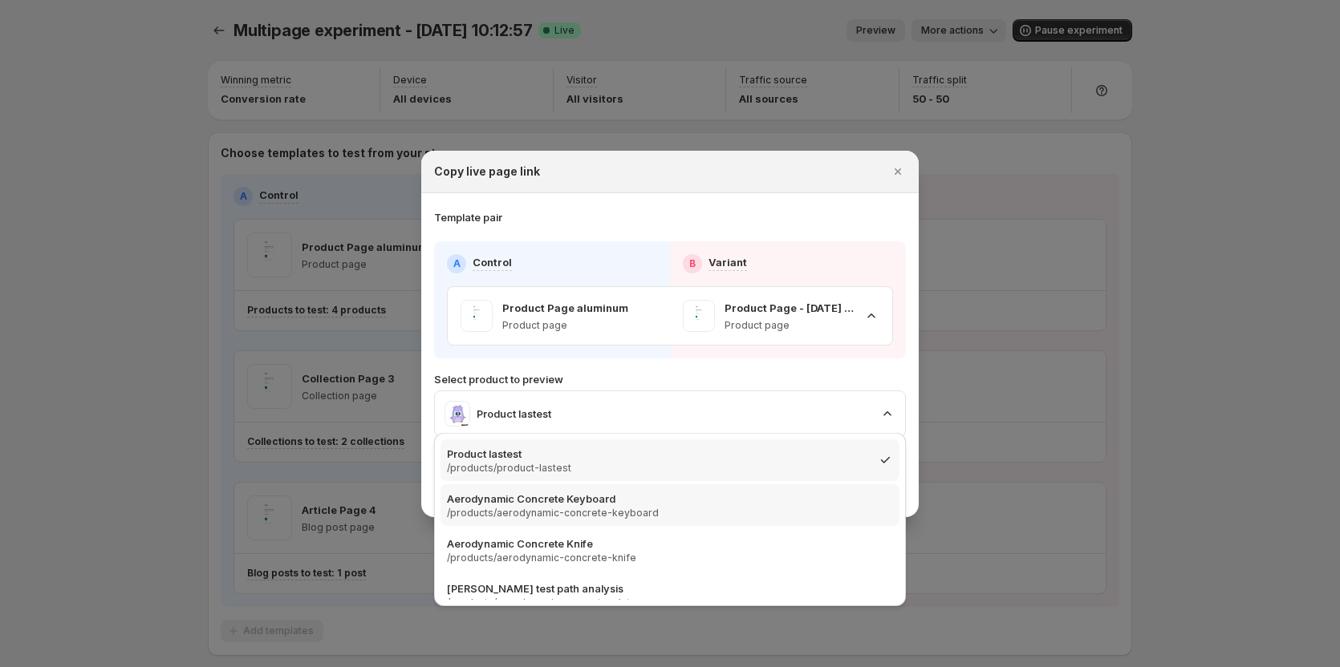
click at [584, 509] on p "/products/aerodynamic-concrete-keyboard" at bounding box center [553, 513] width 212 height 13
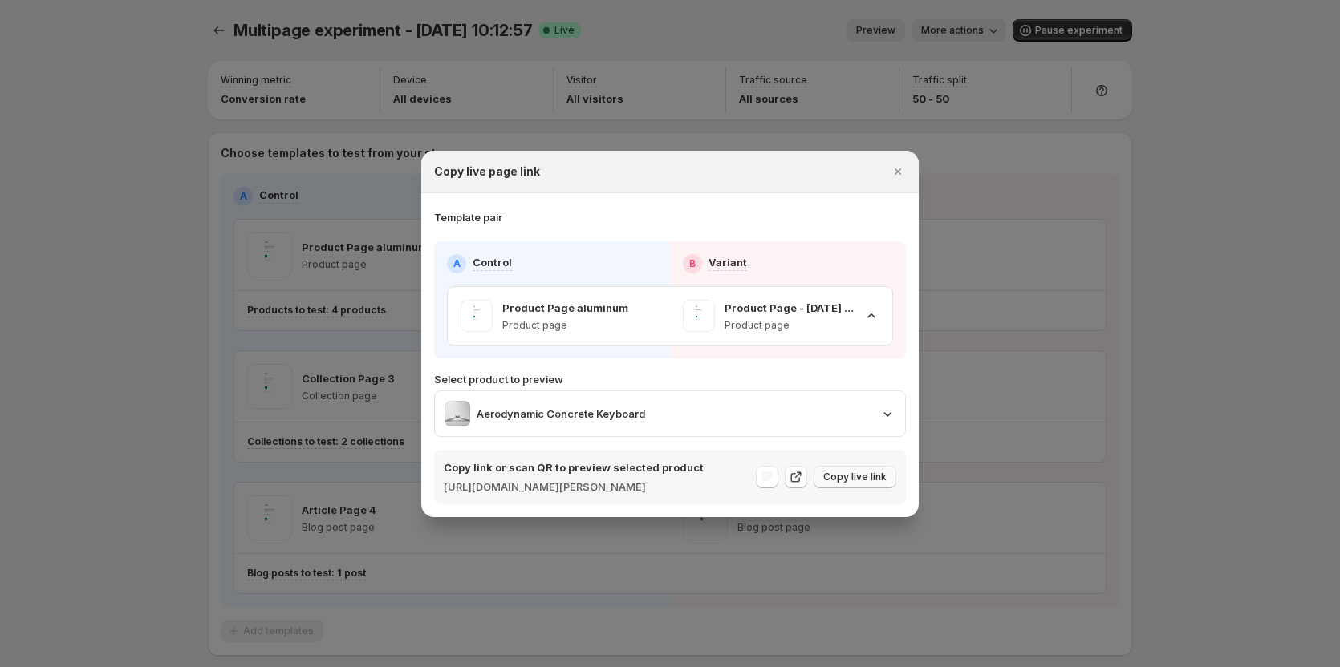
click at [870, 482] on span "Copy live link" at bounding box center [854, 477] width 63 height 13
click at [870, 317] on div "Product Page - Jun 9, 10:25:12 Product page" at bounding box center [781, 316] width 197 height 32
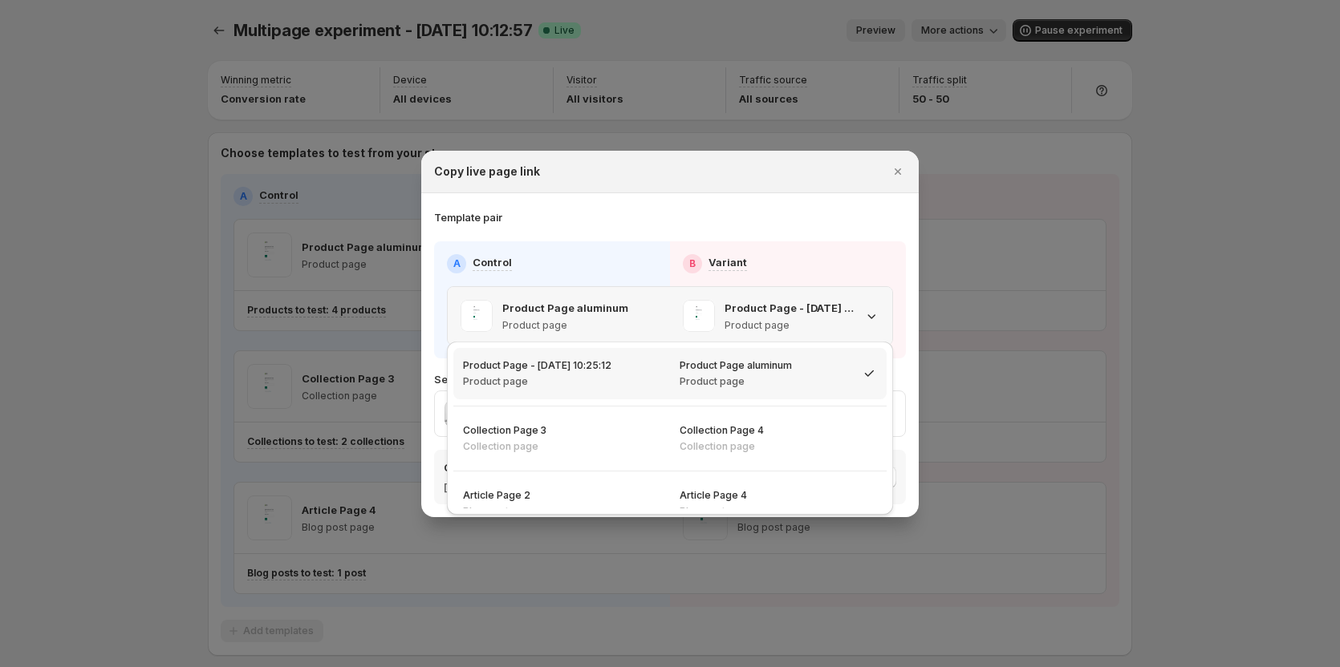
click at [870, 317] on div "Product Page - Jun 9, 10:25:12 Product page" at bounding box center [781, 316] width 197 height 32
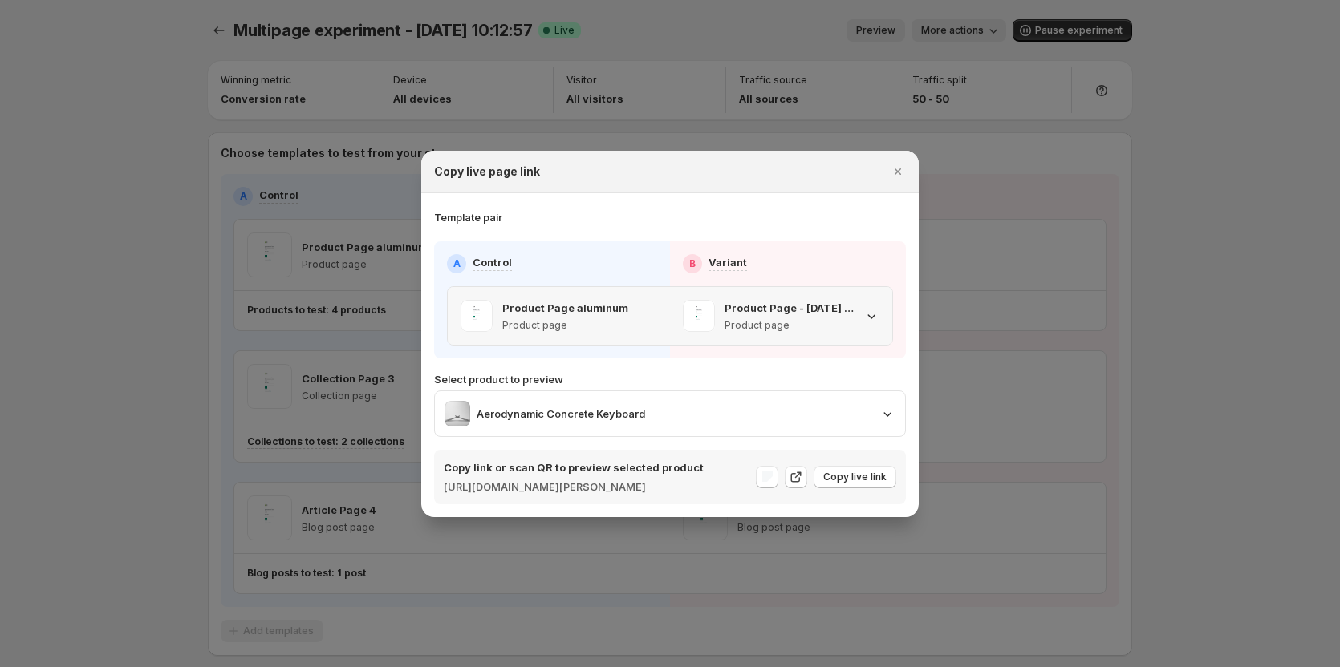
click at [860, 318] on div "Product Page - Jun 9, 10:25:12 Product page" at bounding box center [781, 316] width 197 height 32
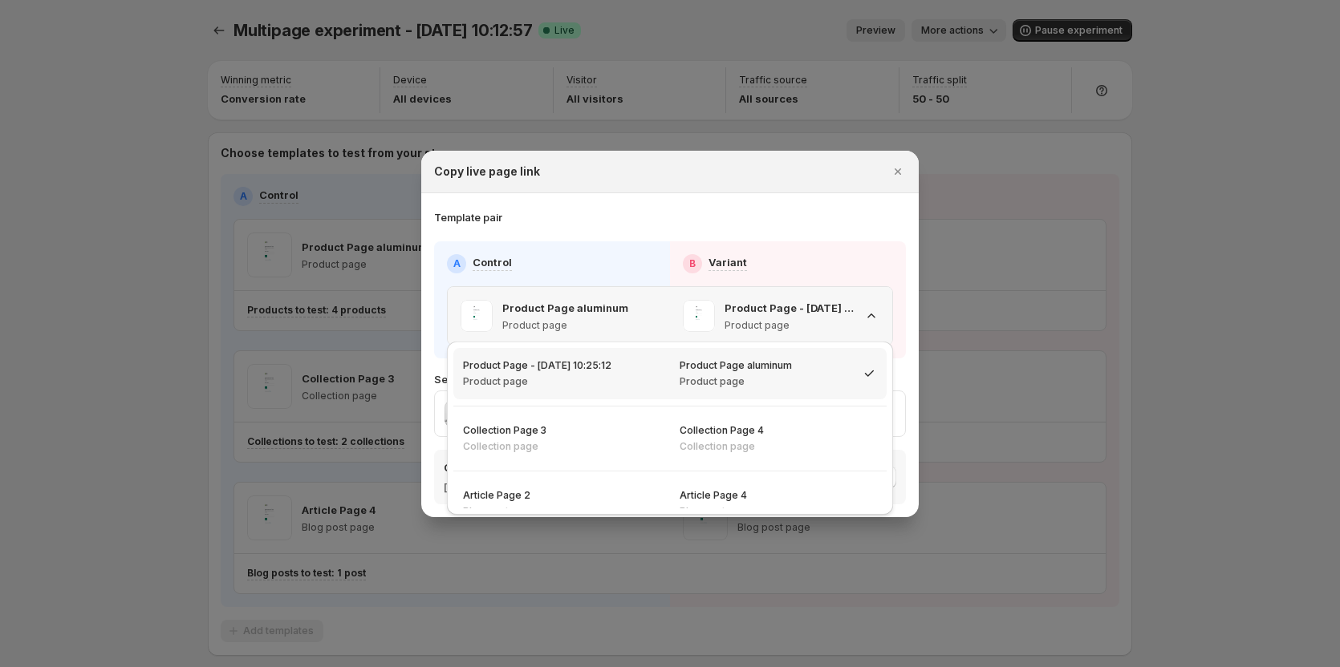
click at [825, 321] on p "Product page" at bounding box center [788, 325] width 129 height 13
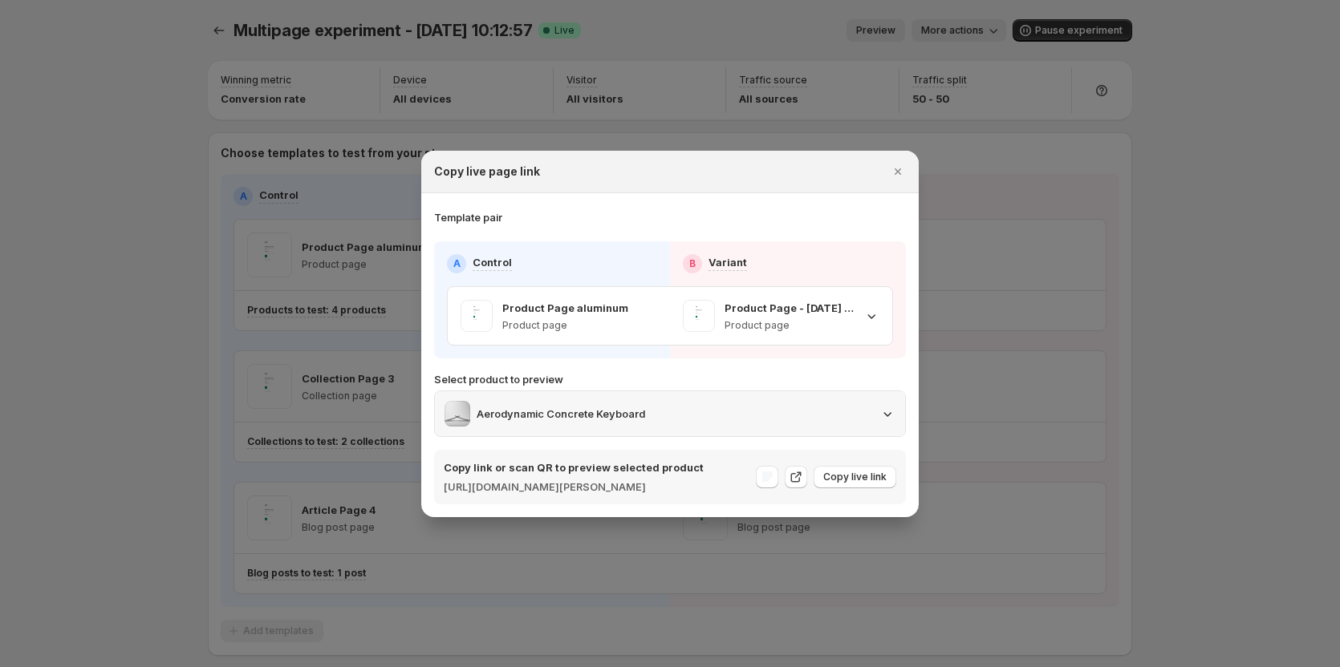
click at [744, 404] on div "Aerodynamic Concrete Keyboard" at bounding box center [669, 414] width 451 height 26
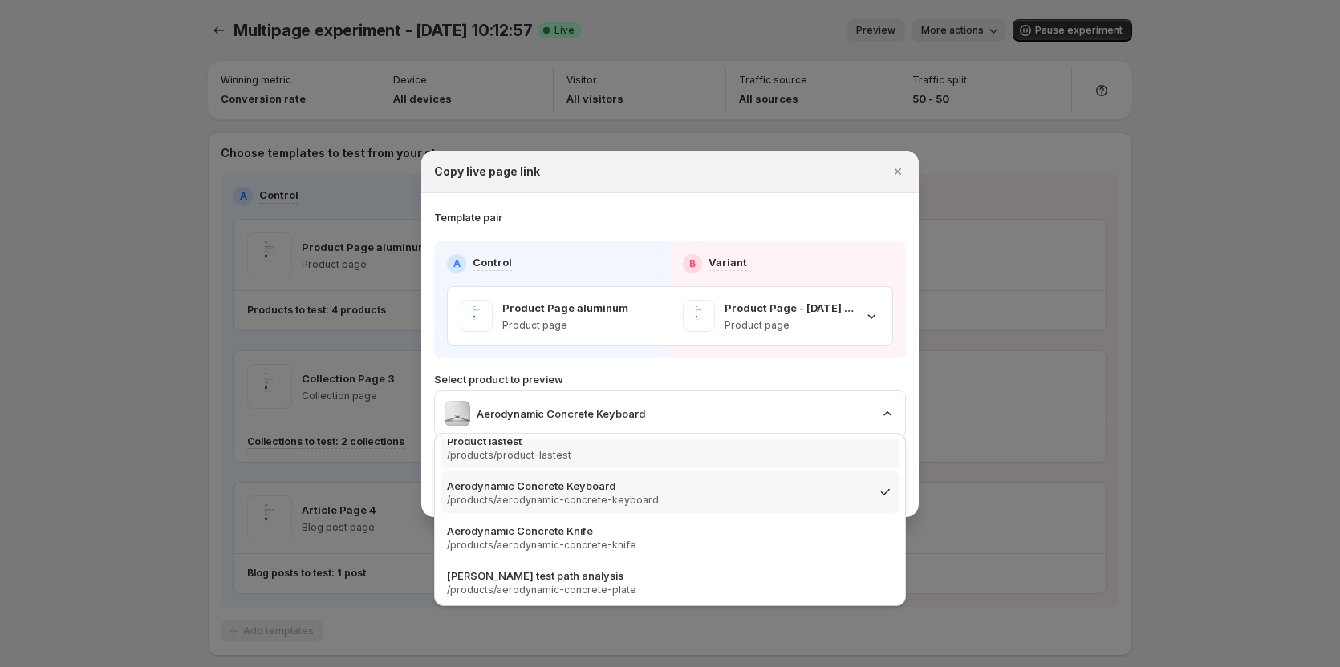
scroll to position [16, 0]
click at [627, 534] on div "Aerodynamic Concrete Knife /products/aerodynamic-concrete-knife" at bounding box center [670, 534] width 446 height 29
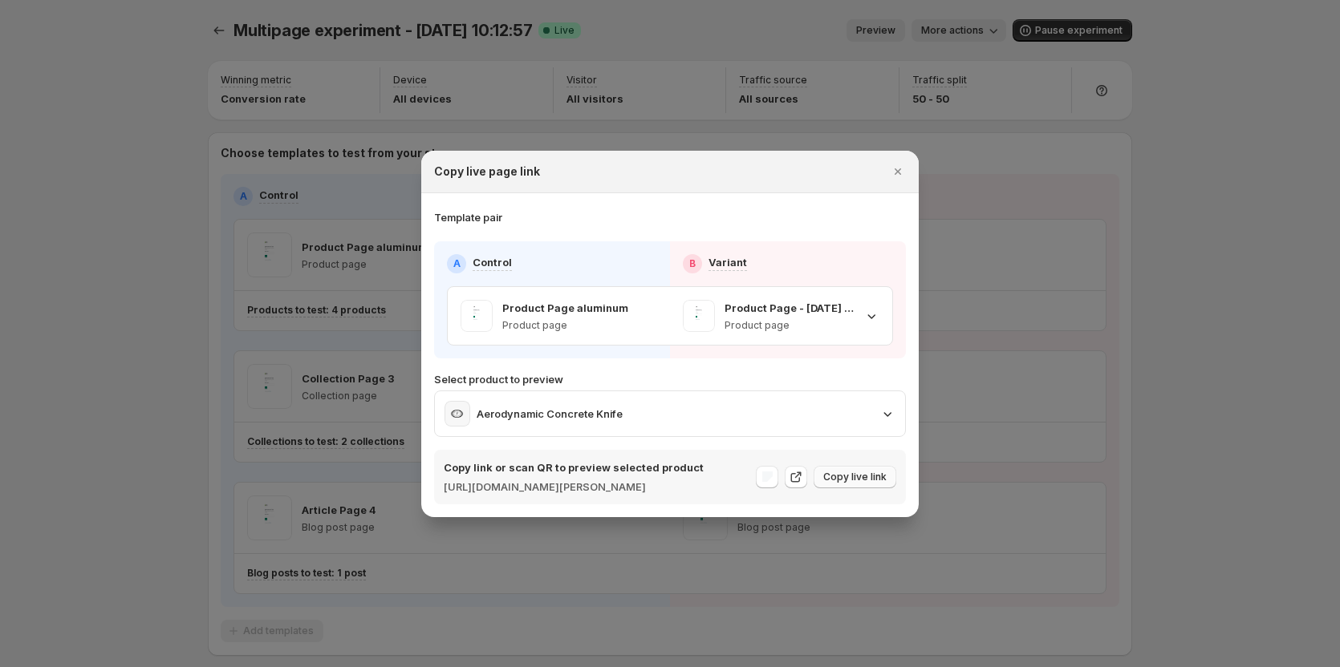
click at [878, 475] on span "Copy live link" at bounding box center [854, 477] width 63 height 13
click at [766, 322] on p "Product page" at bounding box center [788, 325] width 129 height 13
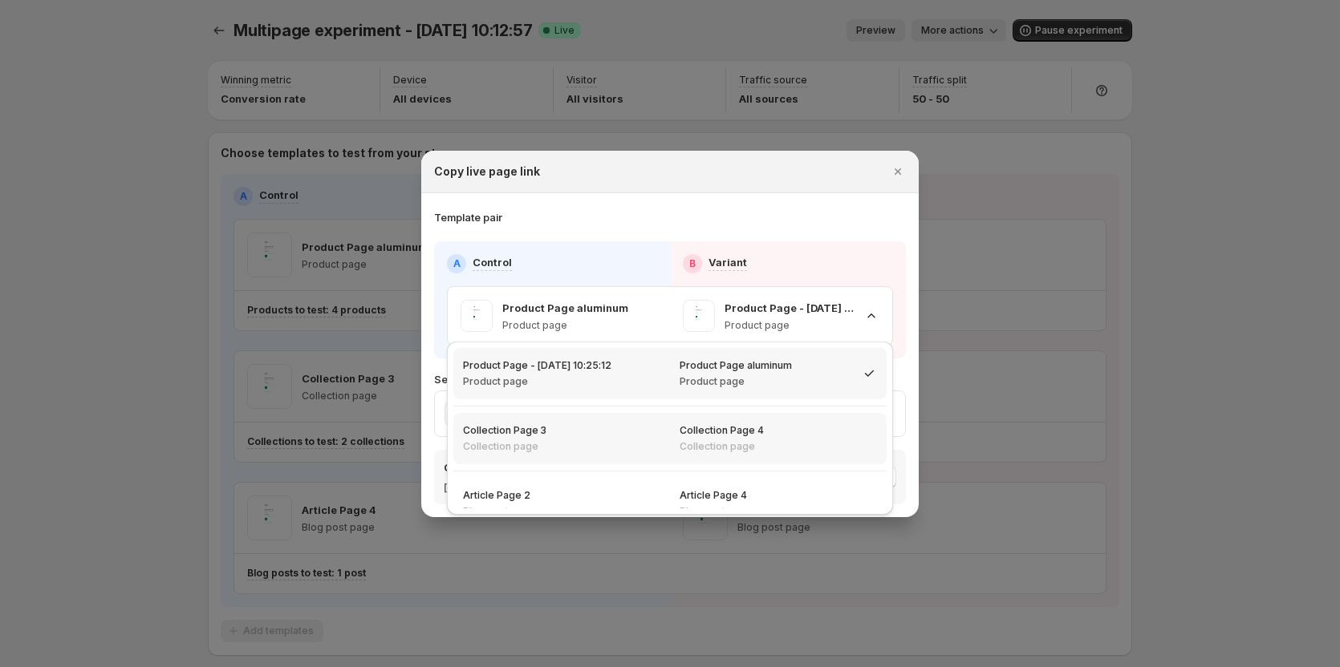
click at [659, 456] on div "Collection Page 3 Collection page" at bounding box center [561, 438] width 217 height 51
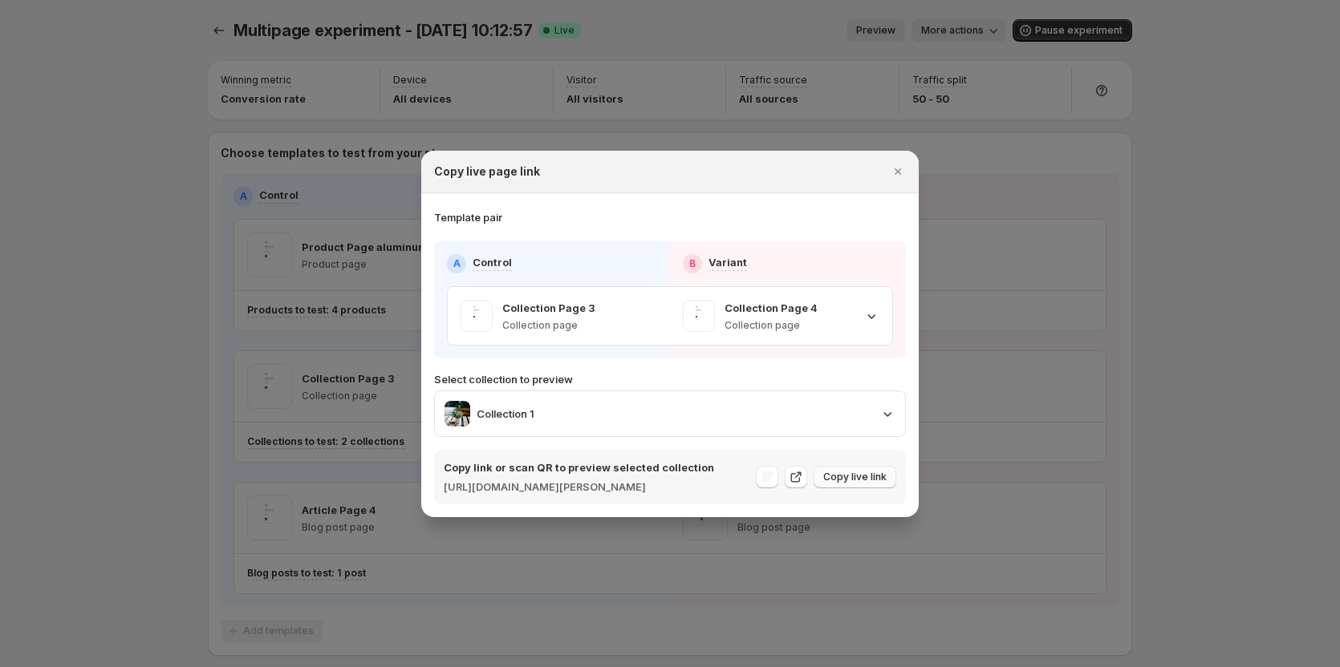
click at [862, 476] on span "Copy live link" at bounding box center [854, 477] width 63 height 13
click at [765, 412] on div "Collection 1" at bounding box center [669, 414] width 451 height 26
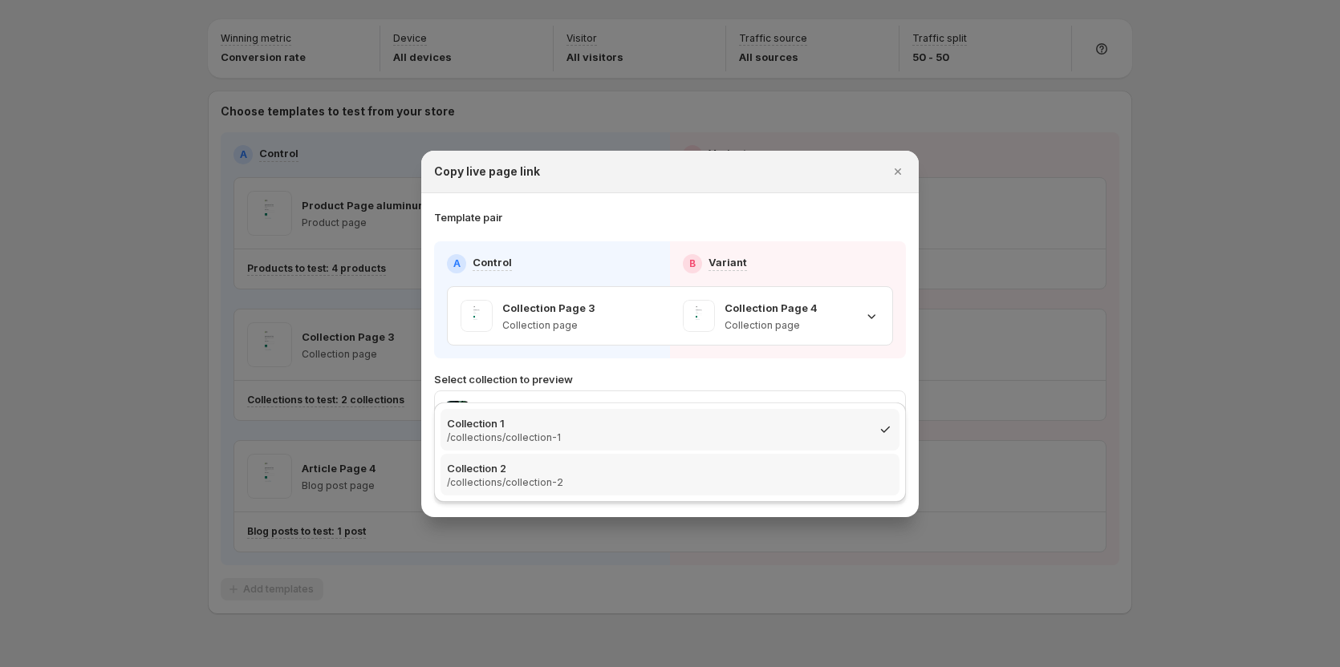
scroll to position [75, 0]
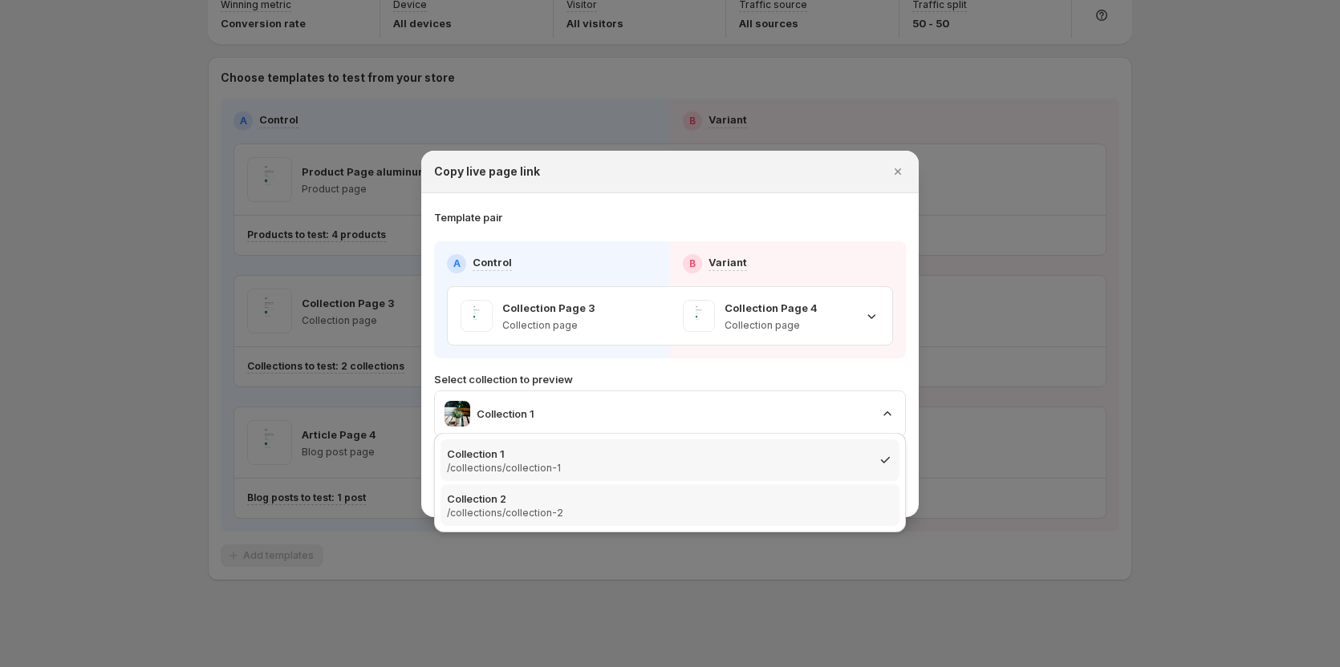
click at [656, 495] on div "Collection 2 /collections/collection-2" at bounding box center [670, 505] width 446 height 29
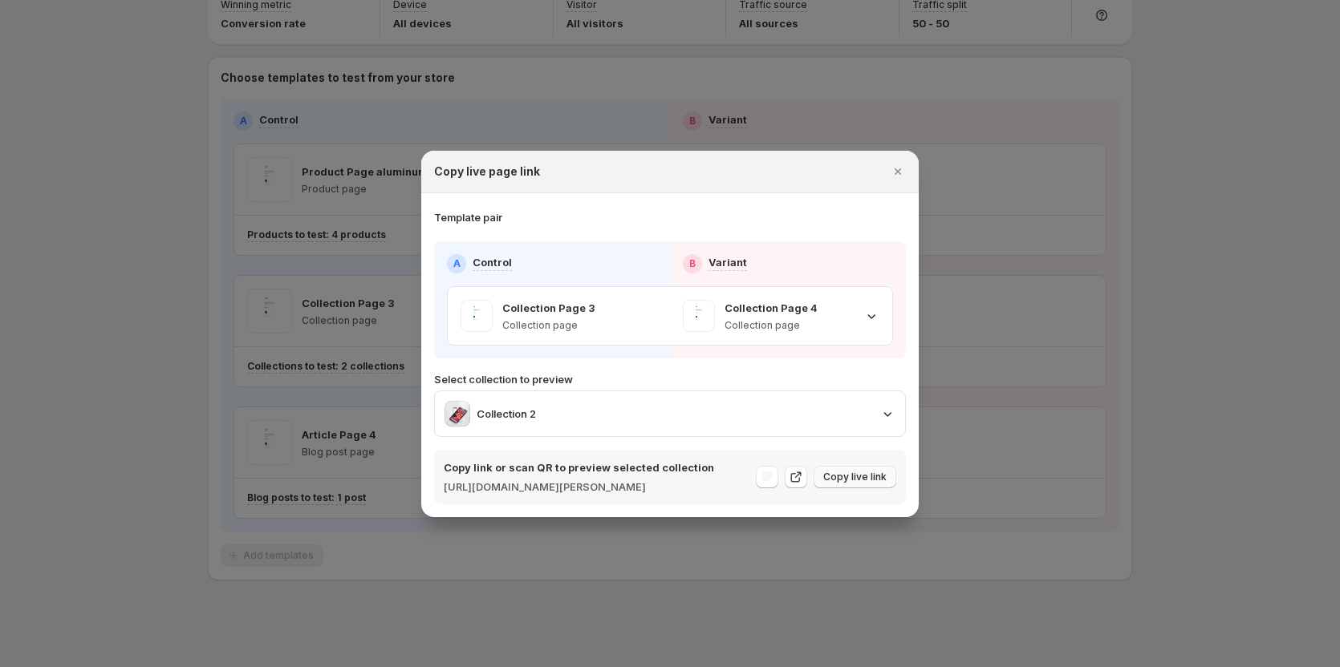
click at [870, 472] on span "Copy live link" at bounding box center [854, 477] width 63 height 13
click at [903, 164] on icon "Close" at bounding box center [898, 172] width 16 height 16
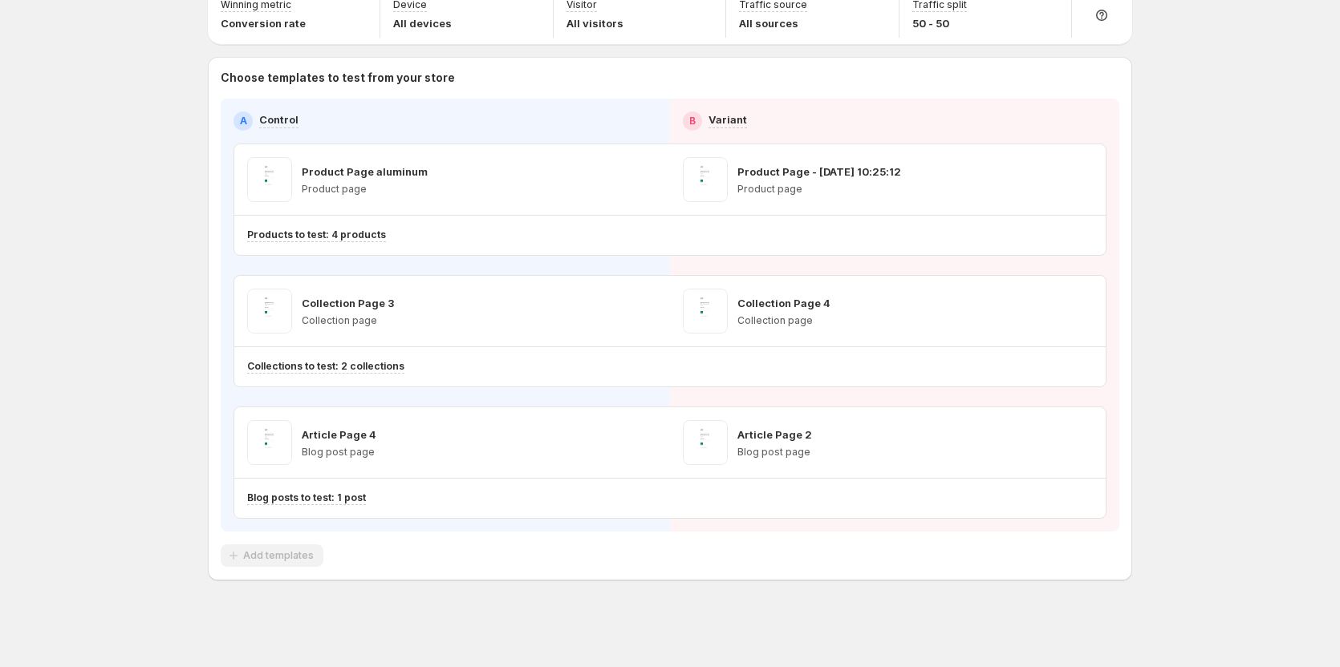
scroll to position [0, 0]
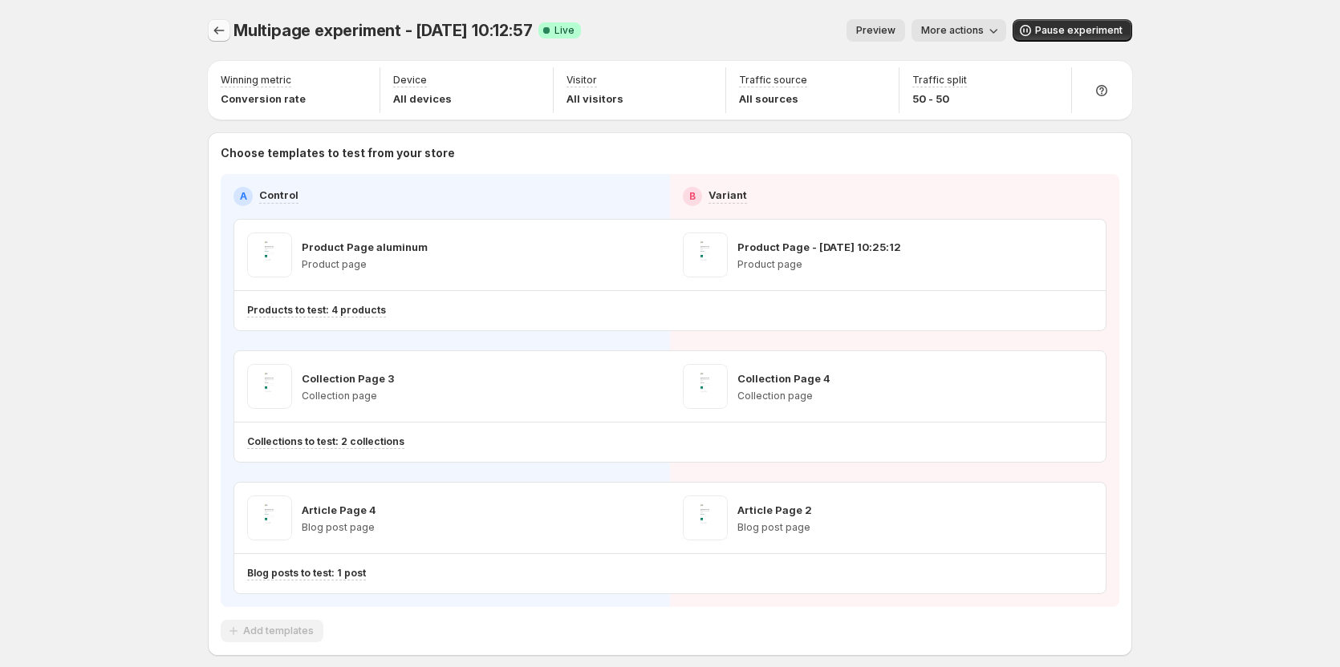
click at [225, 24] on icon "Experiments" at bounding box center [219, 30] width 16 height 16
